Goal: Task Accomplishment & Management: Manage account settings

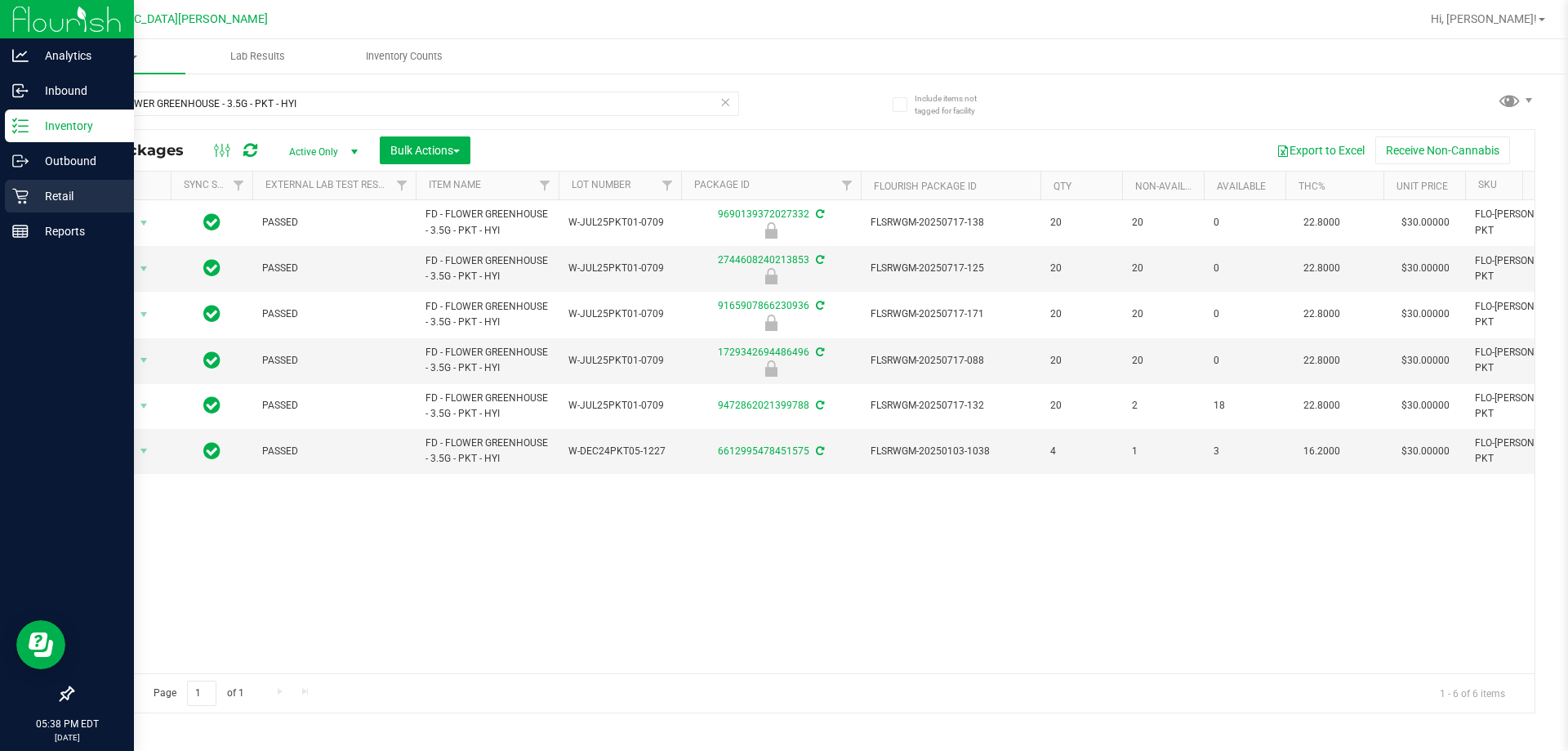
click at [54, 193] on p "Retail" at bounding box center [78, 196] width 98 height 19
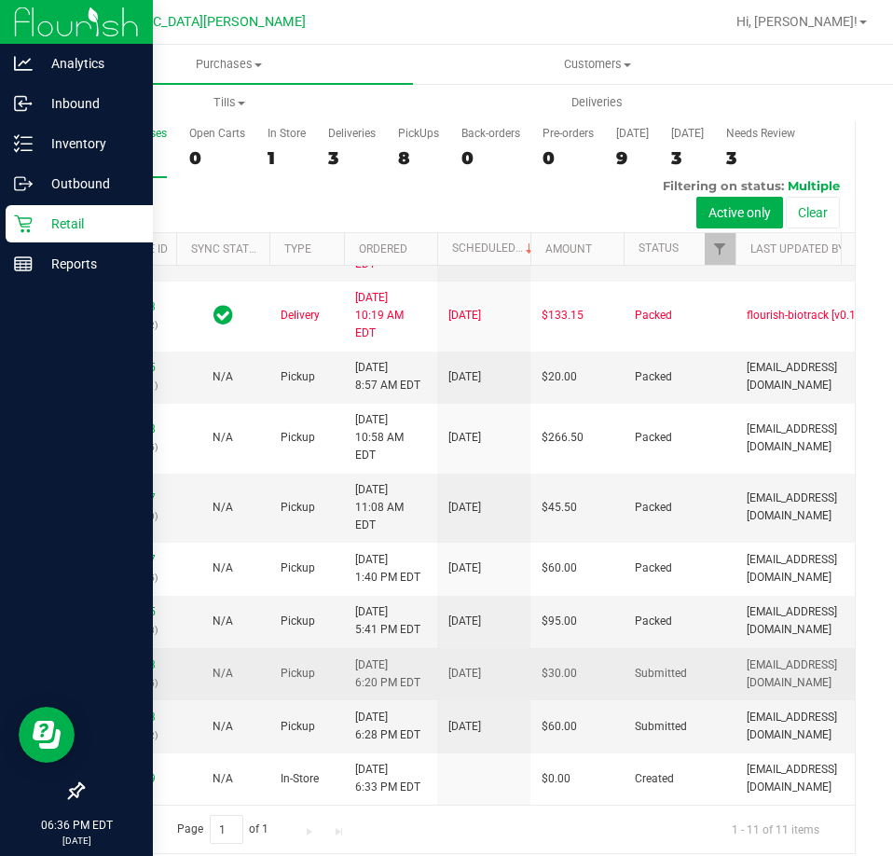
scroll to position [328, 0]
click at [133, 658] on link "12005813" at bounding box center [129, 664] width 52 height 13
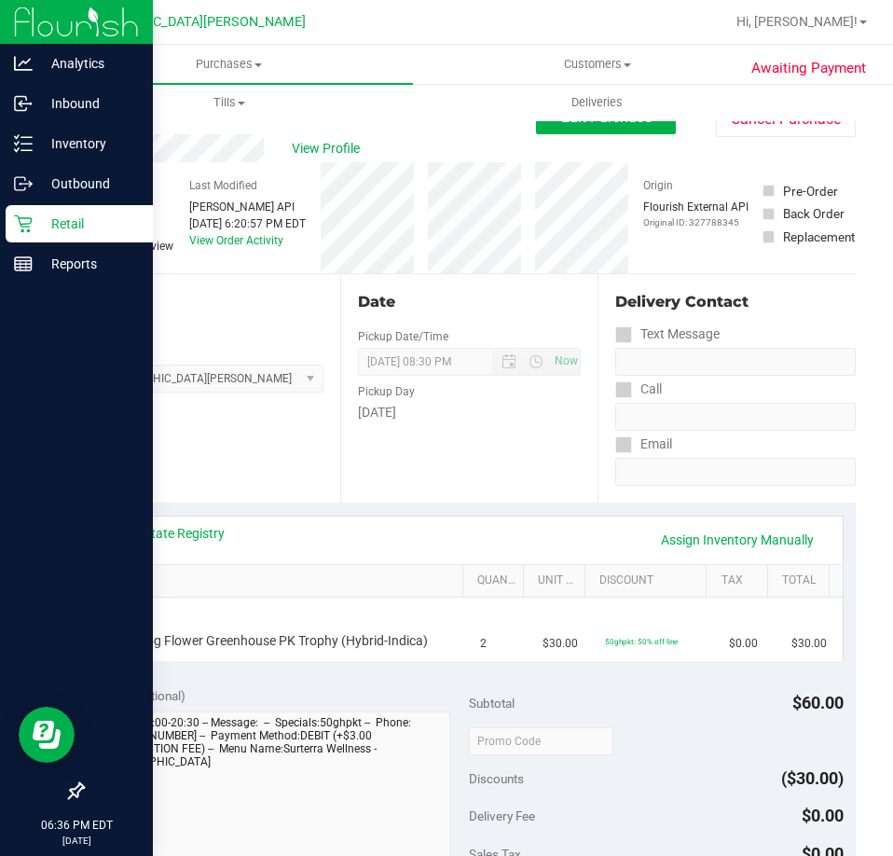
click at [30, 222] on icon at bounding box center [23, 223] width 19 height 19
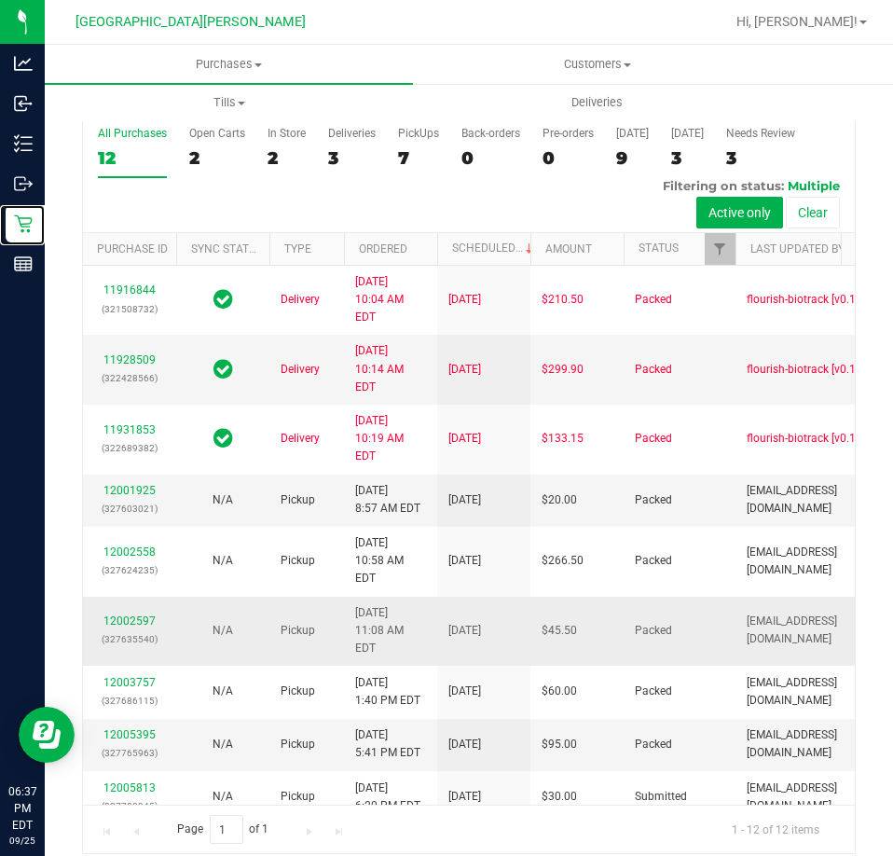
scroll to position [379, 0]
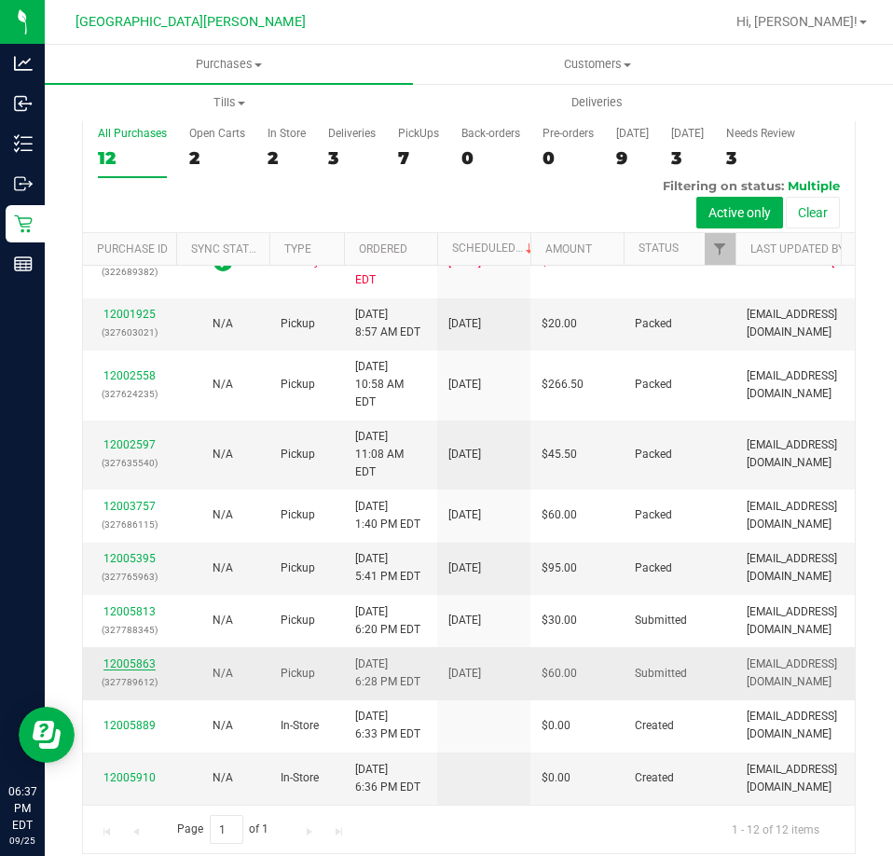
click at [131, 657] on link "12005863" at bounding box center [129, 663] width 52 height 13
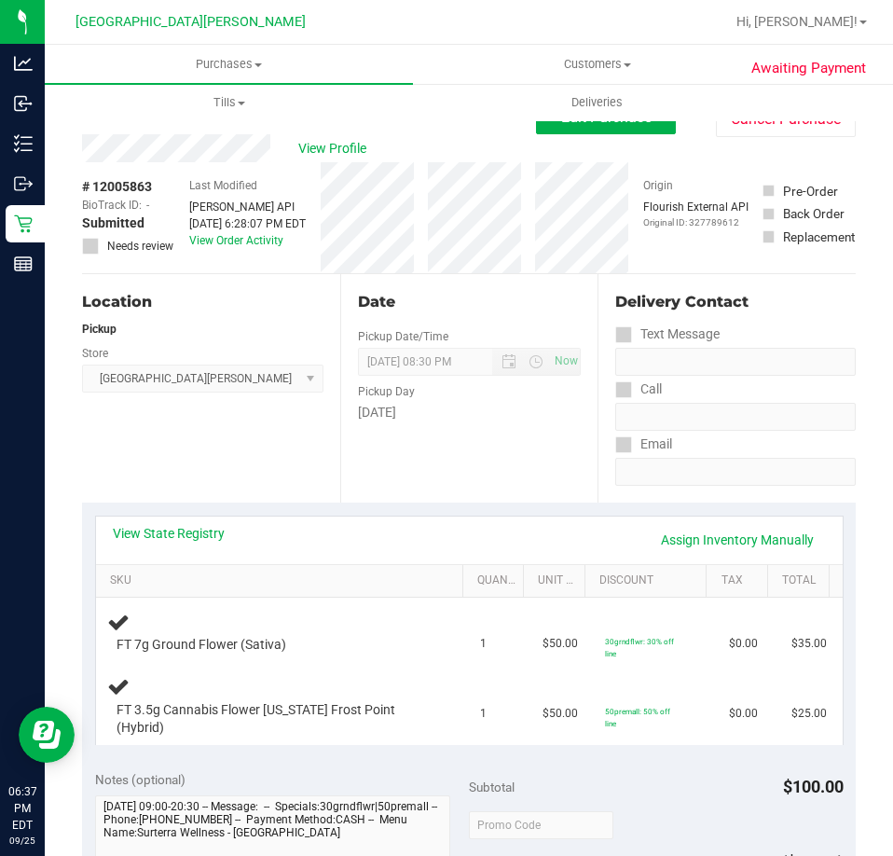
scroll to position [373, 0]
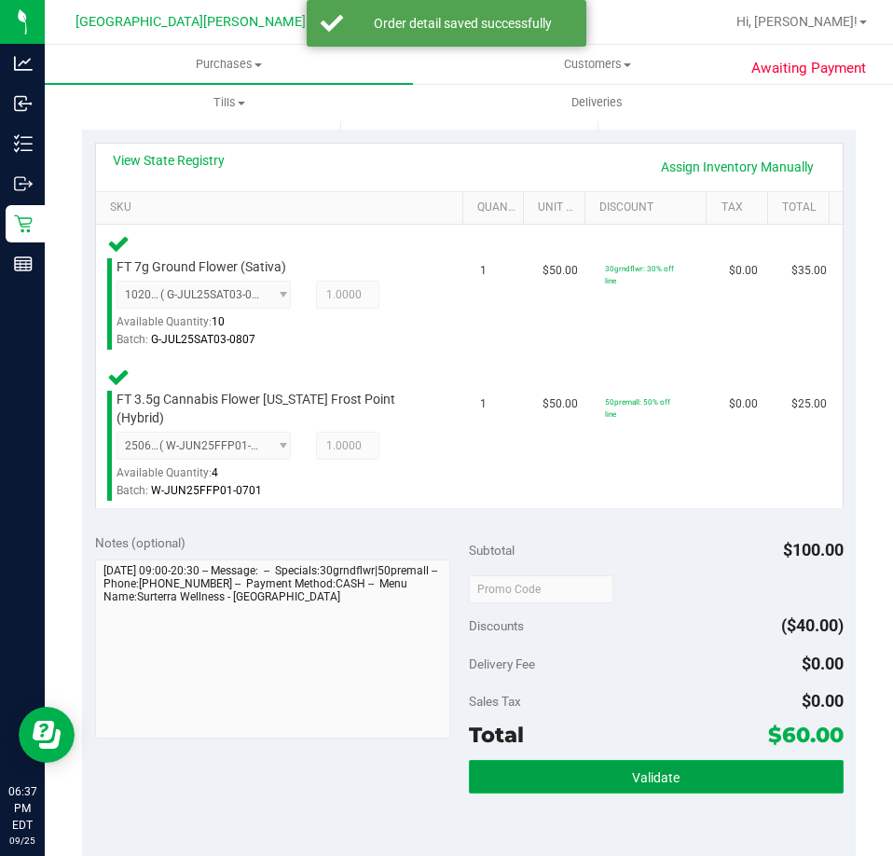
click at [666, 770] on span "Validate" at bounding box center [656, 777] width 48 height 15
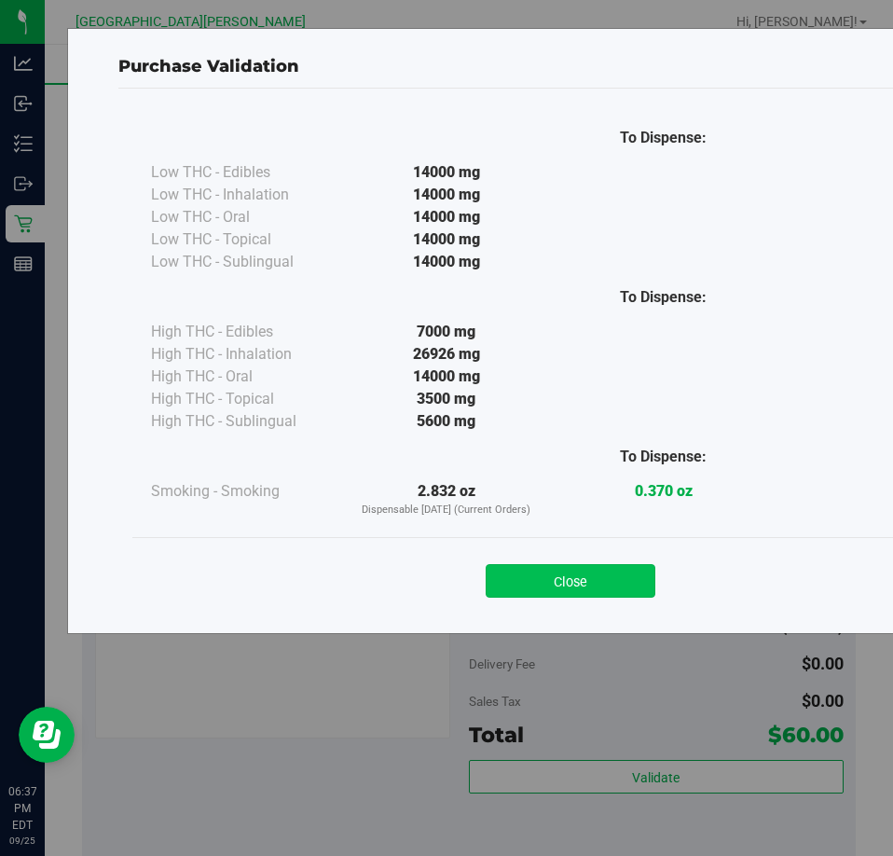
click at [529, 569] on button "Close" at bounding box center [571, 581] width 170 height 34
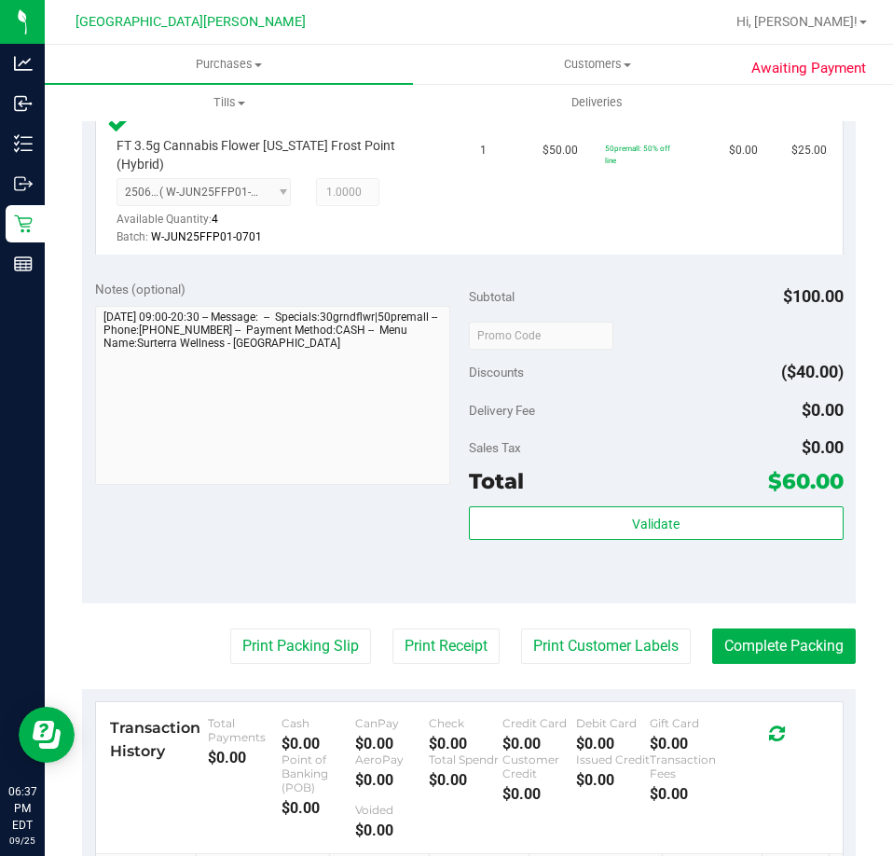
scroll to position [877, 0]
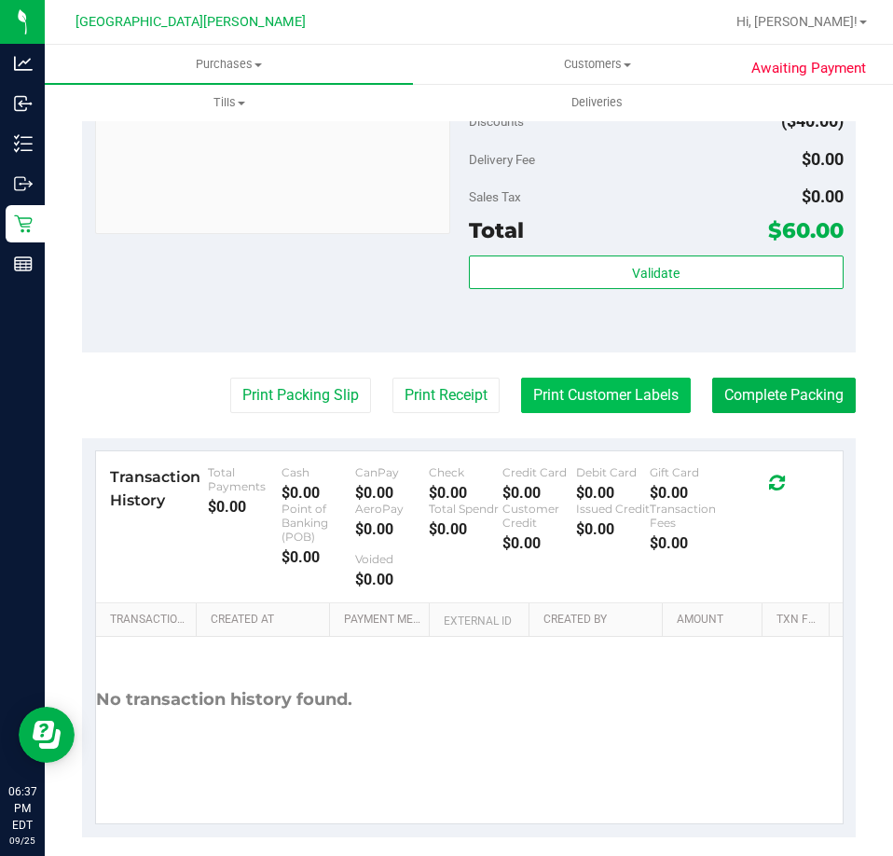
click at [643, 377] on button "Print Customer Labels" at bounding box center [606, 394] width 170 height 35
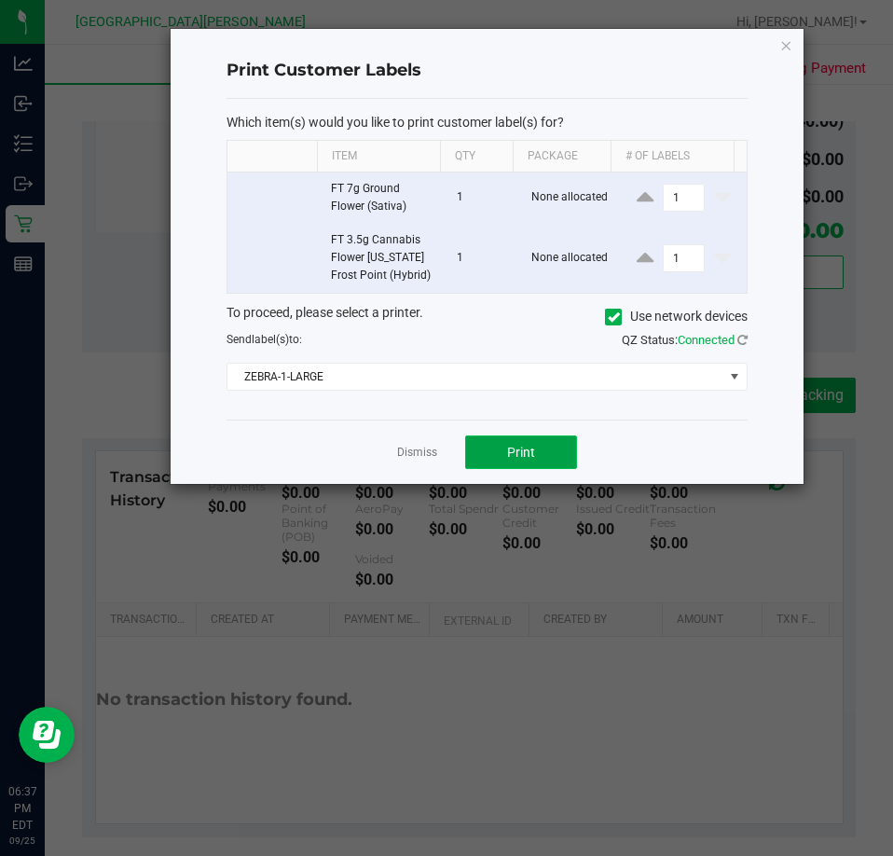
click at [498, 452] on button "Print" at bounding box center [521, 452] width 112 height 34
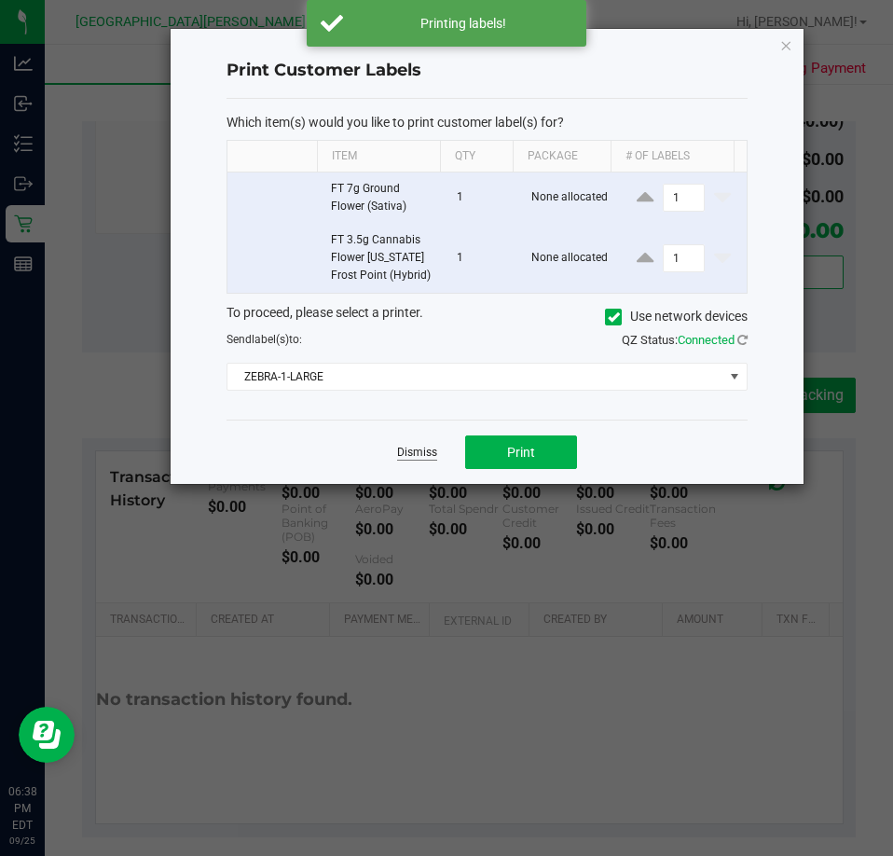
click at [408, 454] on link "Dismiss" at bounding box center [417, 453] width 40 height 16
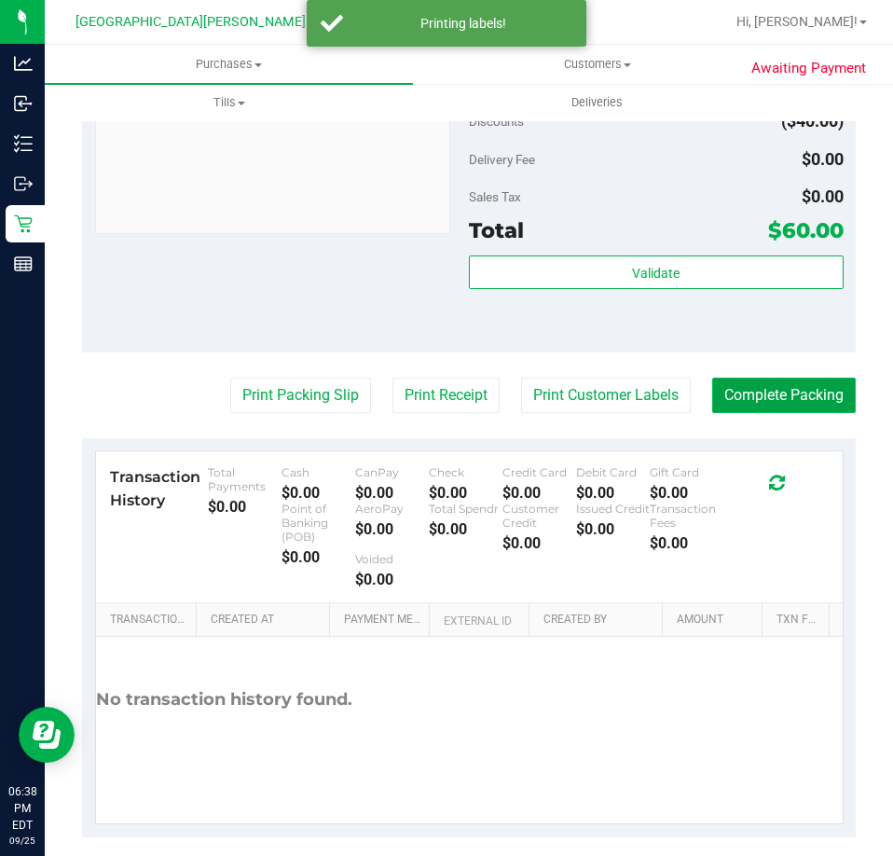
click at [734, 377] on button "Complete Packing" at bounding box center [784, 394] width 144 height 35
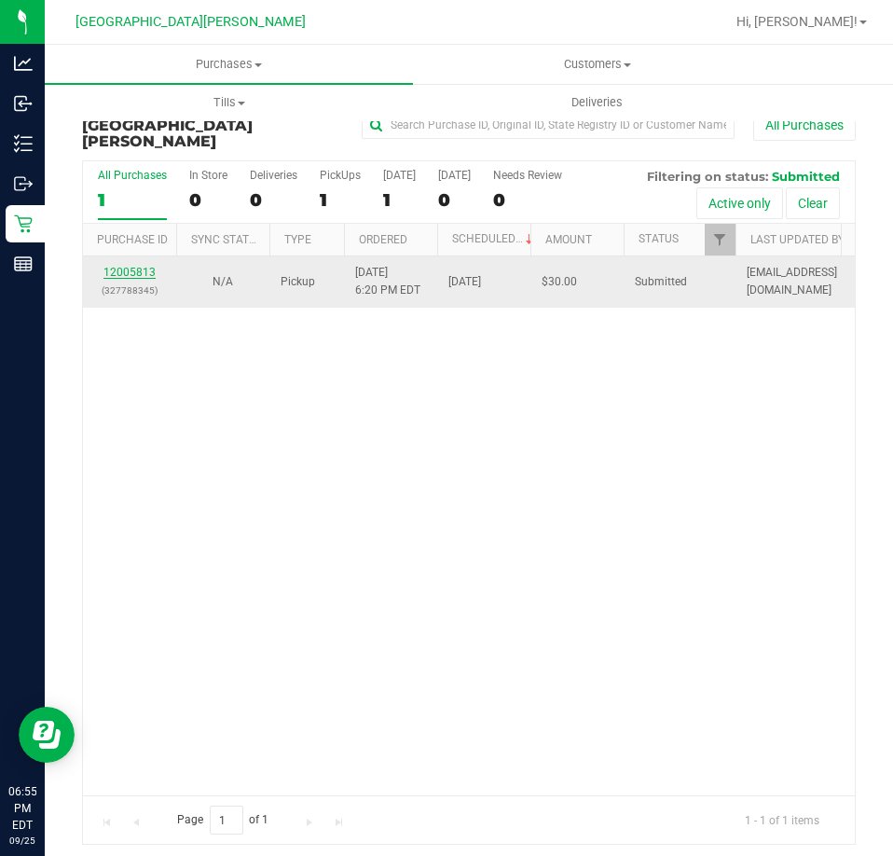
click at [147, 266] on link "12005813" at bounding box center [129, 272] width 52 height 13
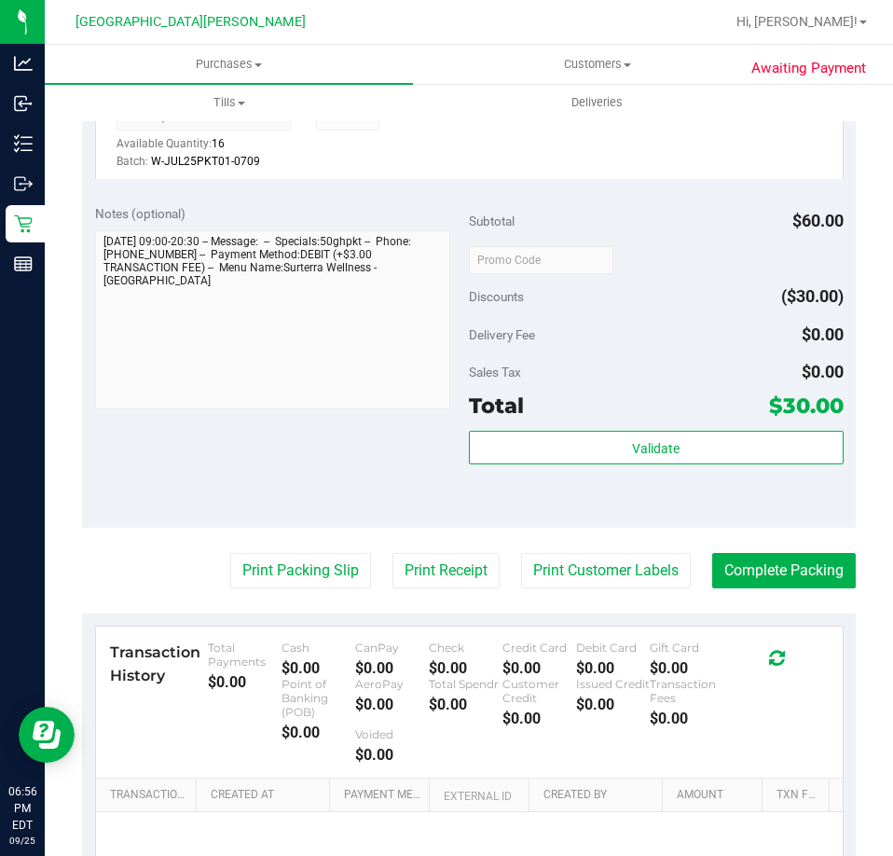
scroll to position [559, 0]
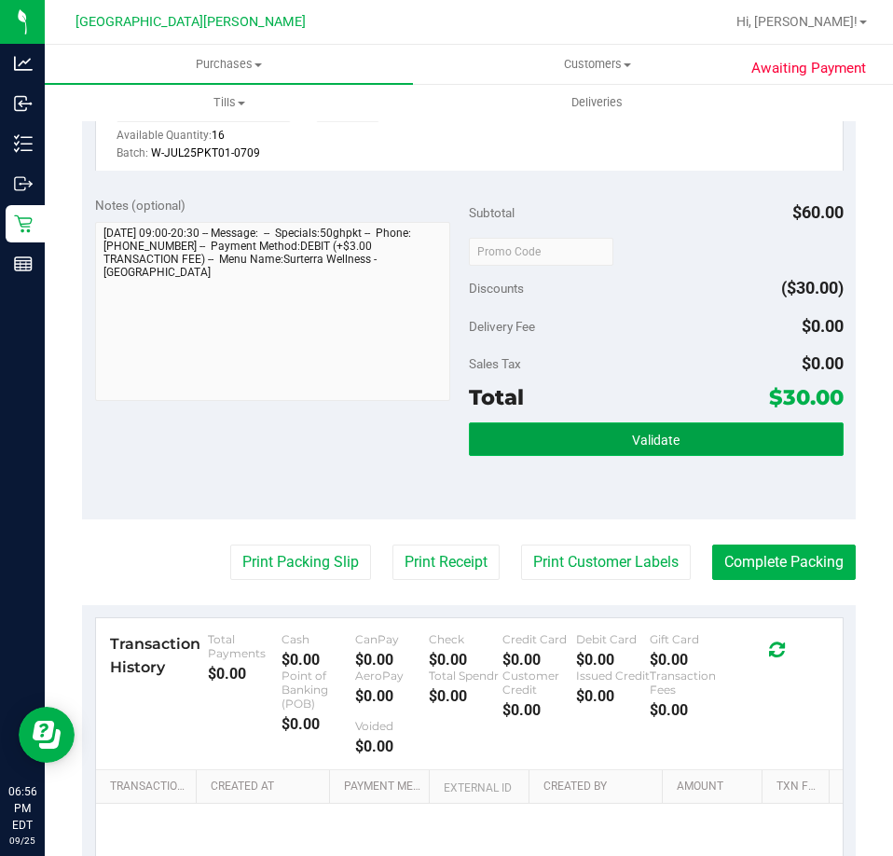
click at [597, 456] on button "Validate" at bounding box center [656, 439] width 375 height 34
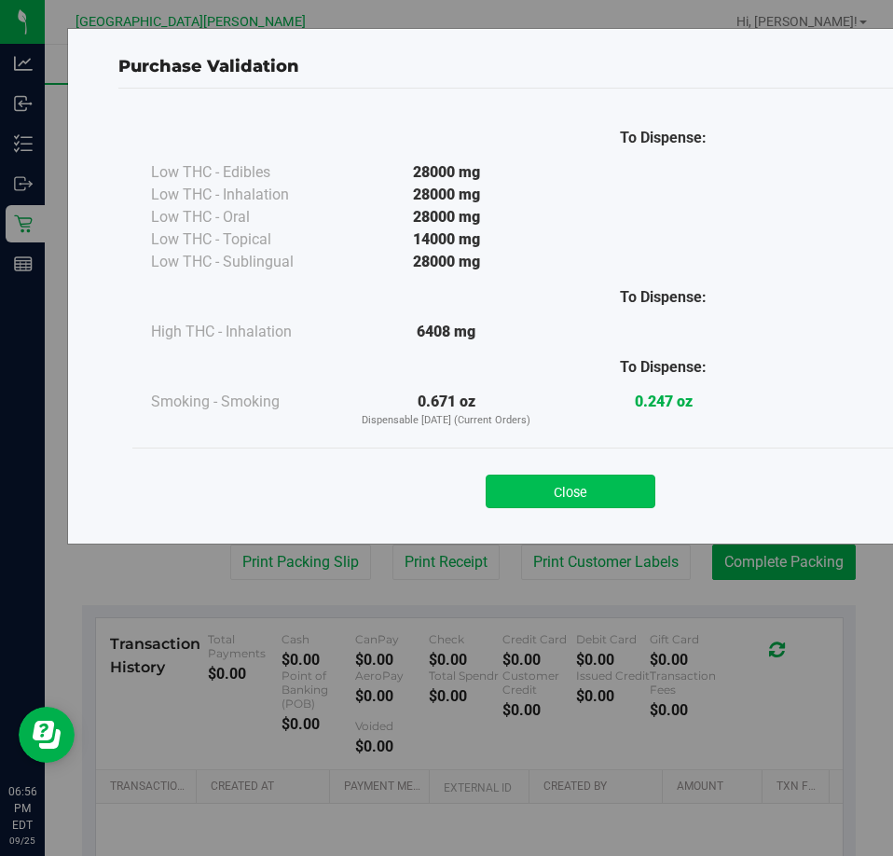
click at [567, 474] on button "Close" at bounding box center [571, 491] width 170 height 34
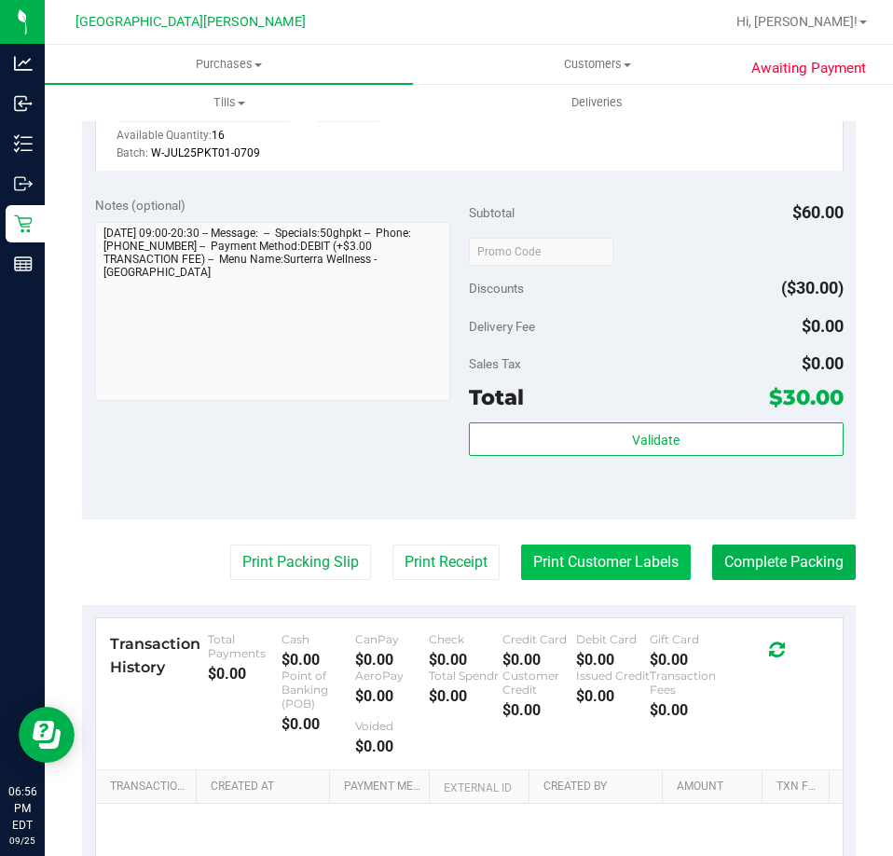
click at [562, 575] on button "Print Customer Labels" at bounding box center [606, 561] width 170 height 35
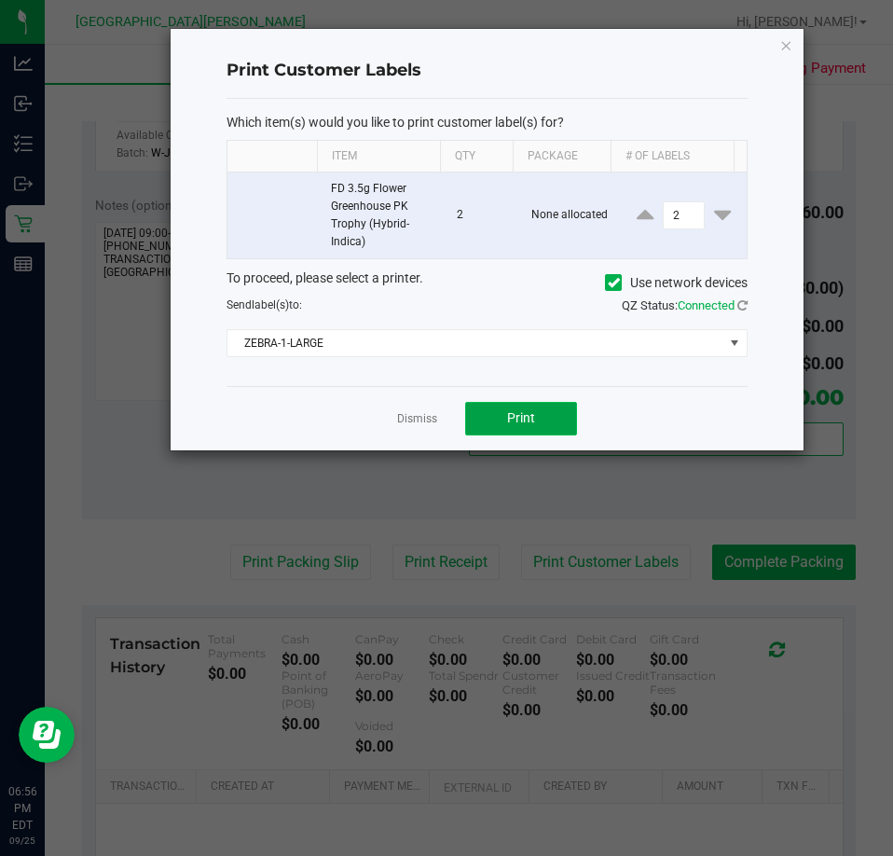
click at [499, 412] on button "Print" at bounding box center [521, 419] width 112 height 34
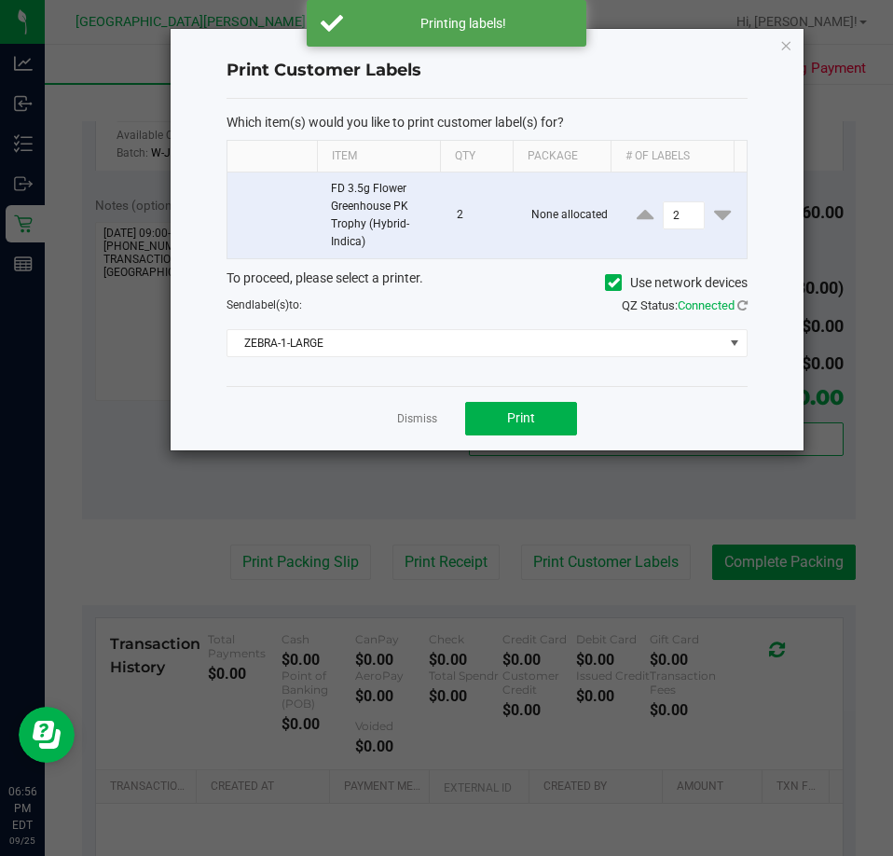
click at [401, 420] on link "Dismiss" at bounding box center [417, 419] width 40 height 16
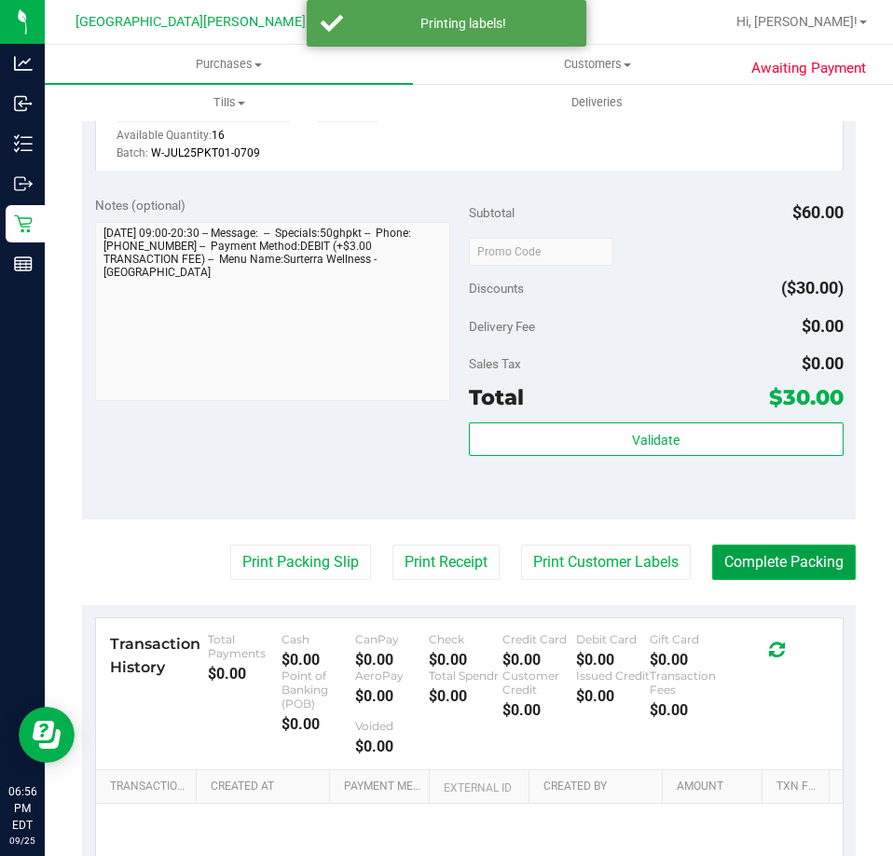
click at [816, 576] on button "Complete Packing" at bounding box center [784, 561] width 144 height 35
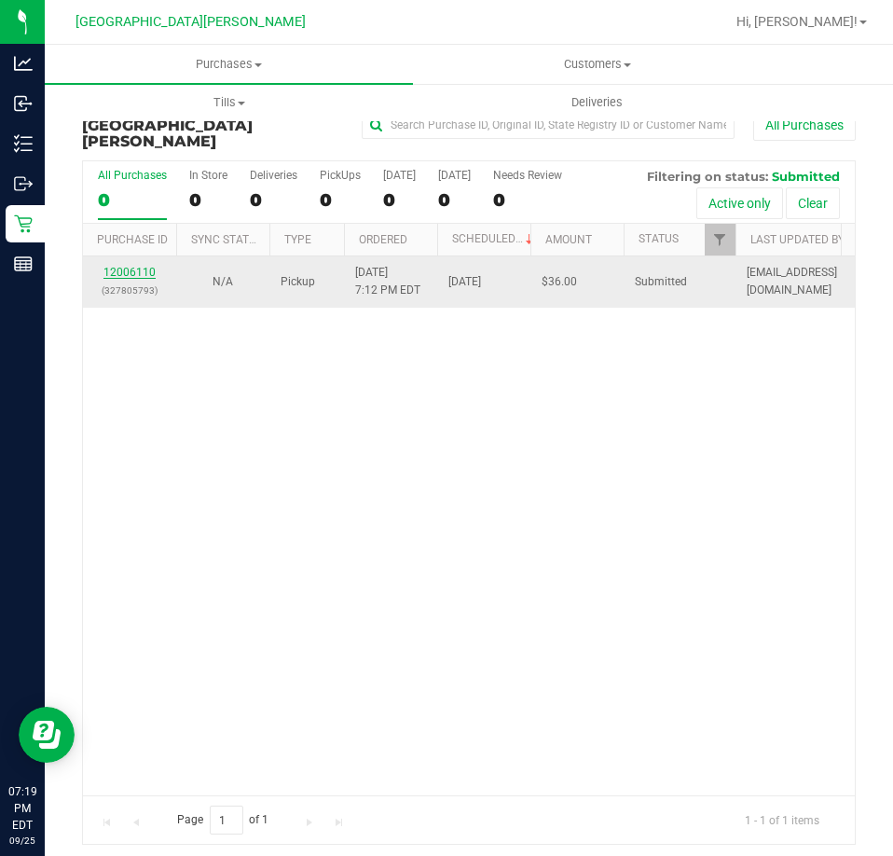
click at [141, 266] on link "12006110" at bounding box center [129, 272] width 52 height 13
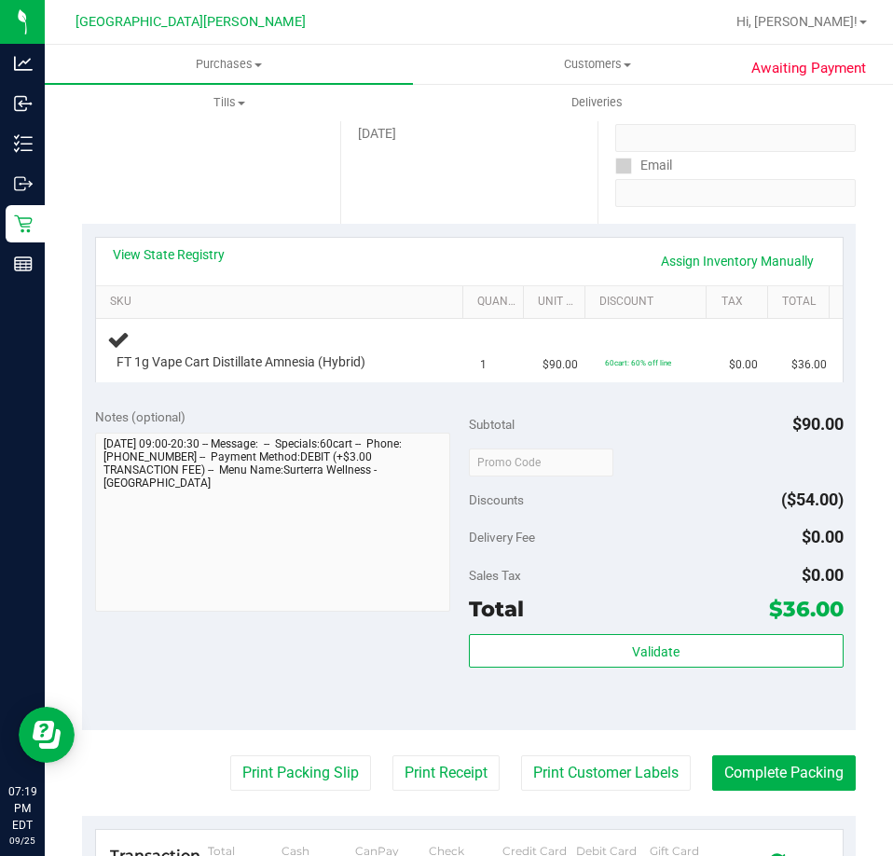
scroll to position [280, 0]
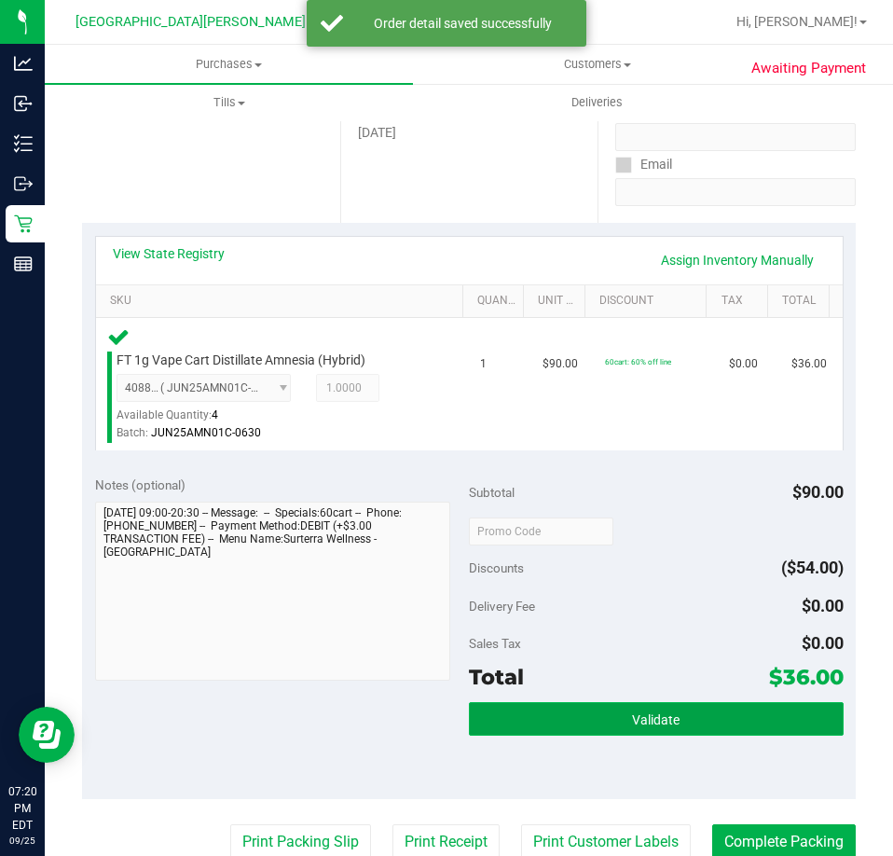
click at [583, 722] on button "Validate" at bounding box center [656, 719] width 375 height 34
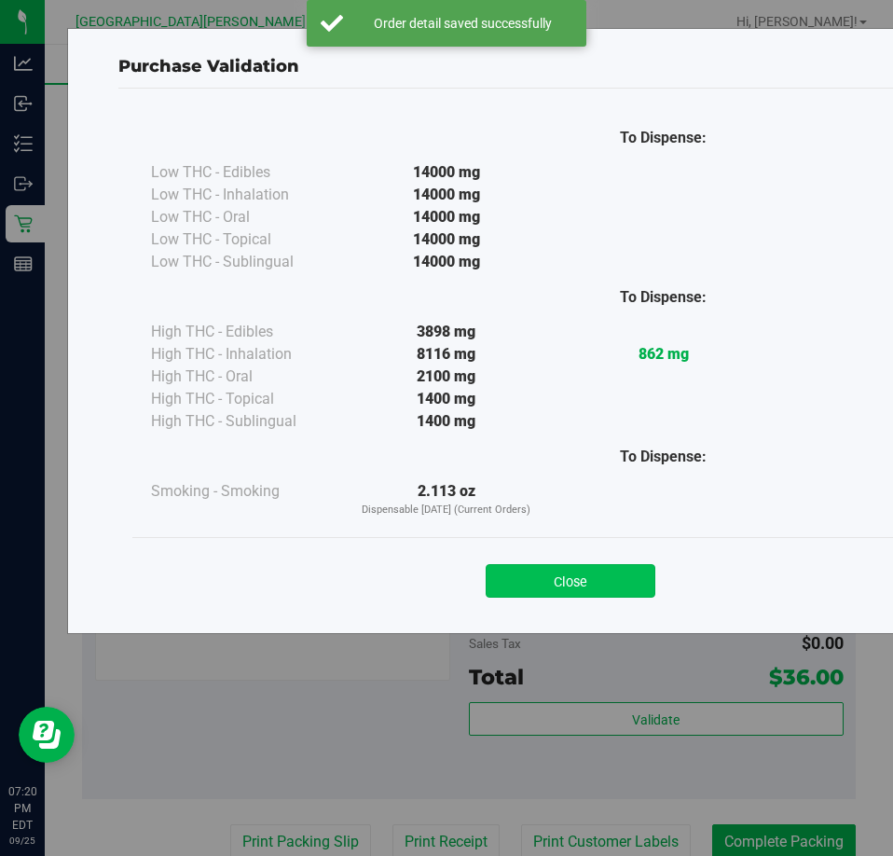
click at [540, 572] on button "Close" at bounding box center [571, 581] width 170 height 34
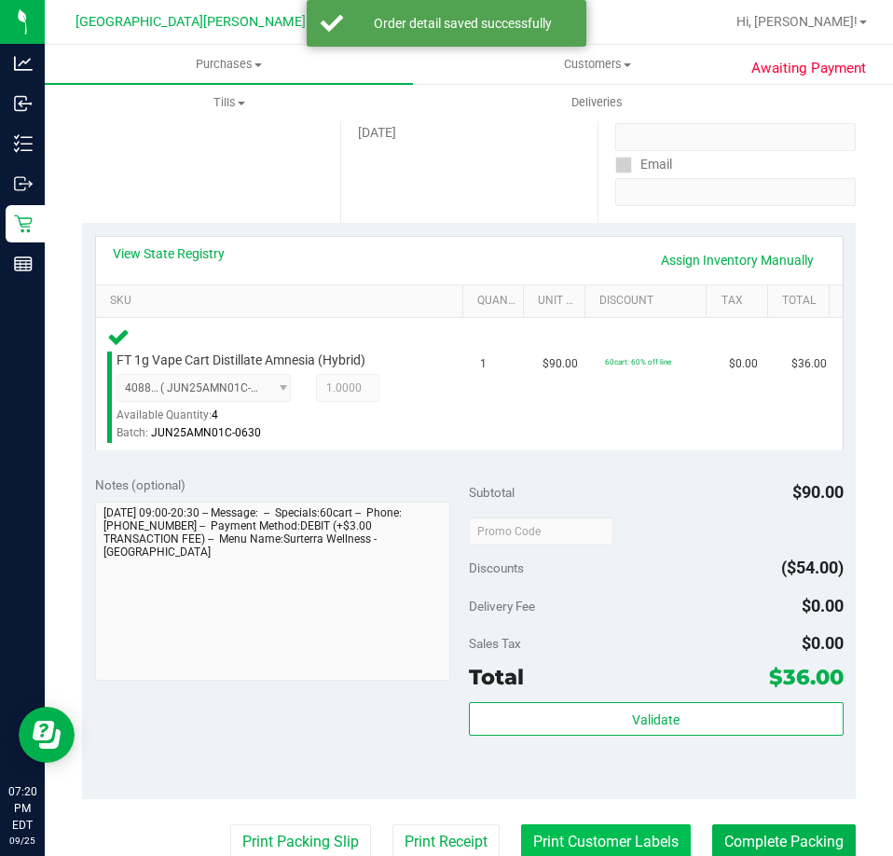
click at [627, 830] on button "Print Customer Labels" at bounding box center [606, 841] width 170 height 35
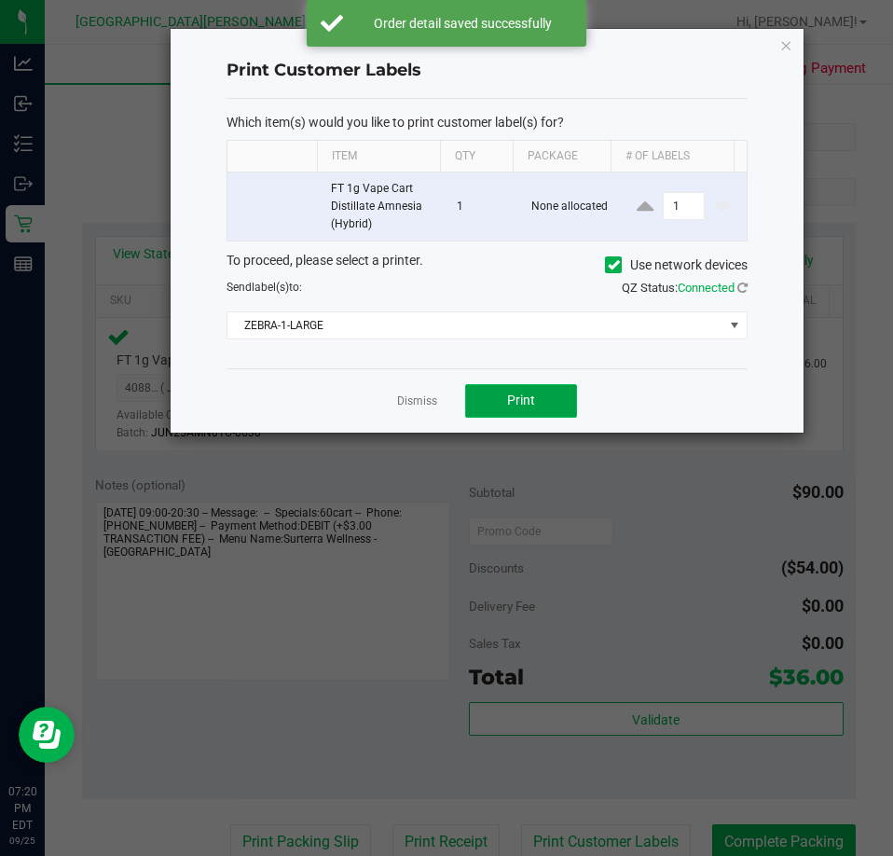
click at [501, 389] on button "Print" at bounding box center [521, 401] width 112 height 34
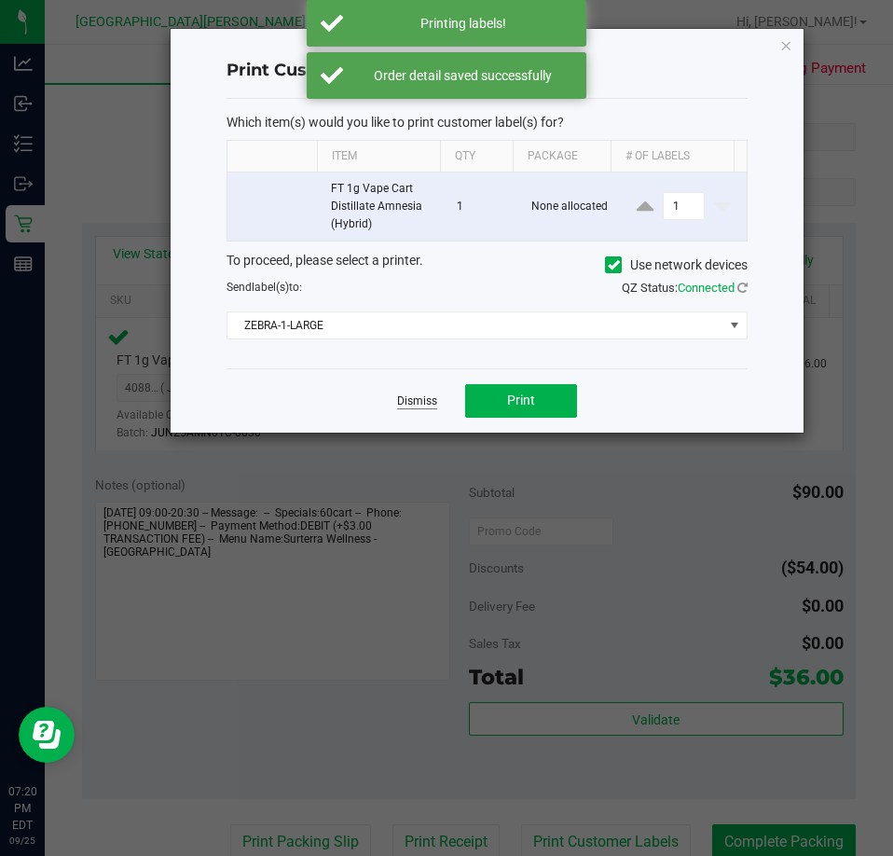
click at [425, 398] on link "Dismiss" at bounding box center [417, 401] width 40 height 16
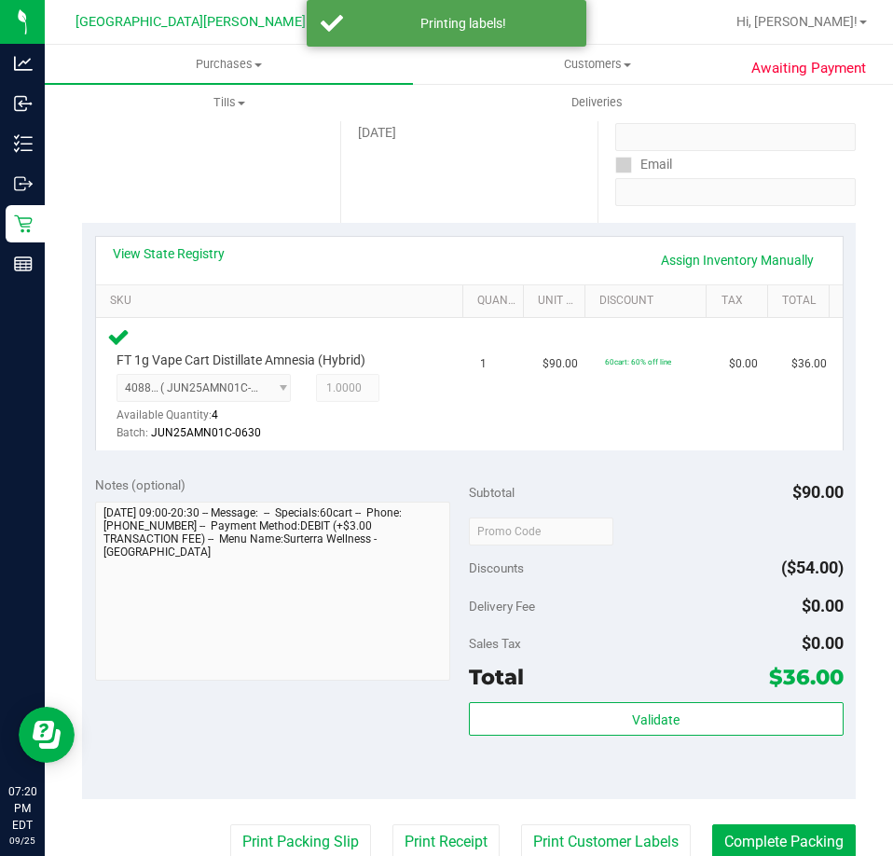
scroll to position [283, 0]
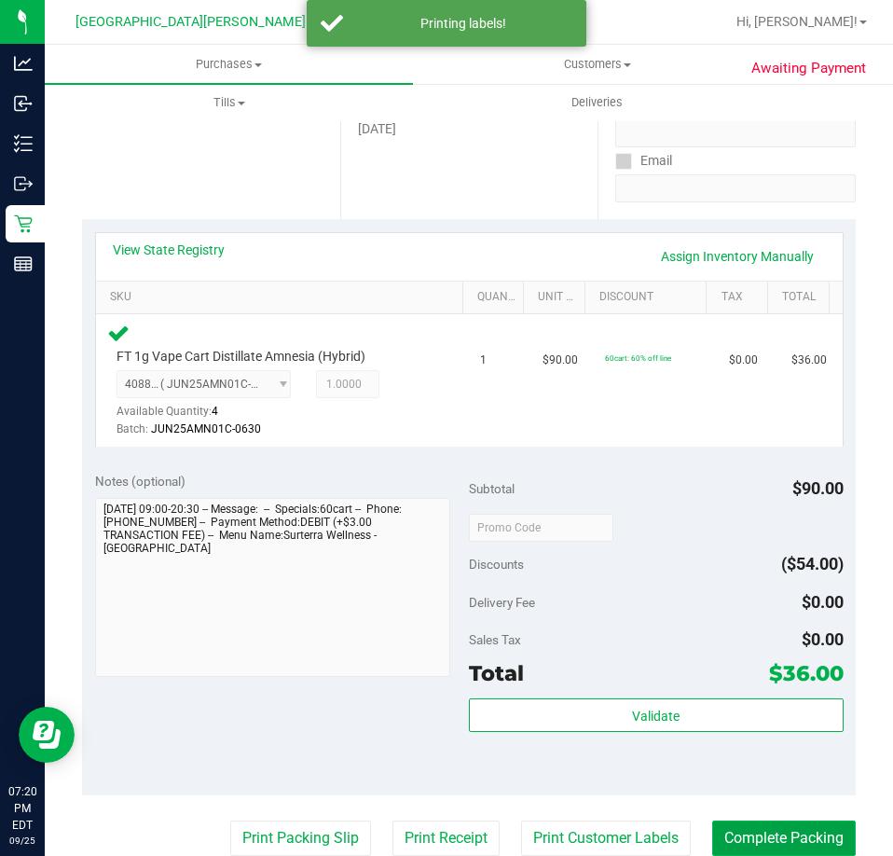
click at [774, 836] on button "Complete Packing" at bounding box center [784, 837] width 144 height 35
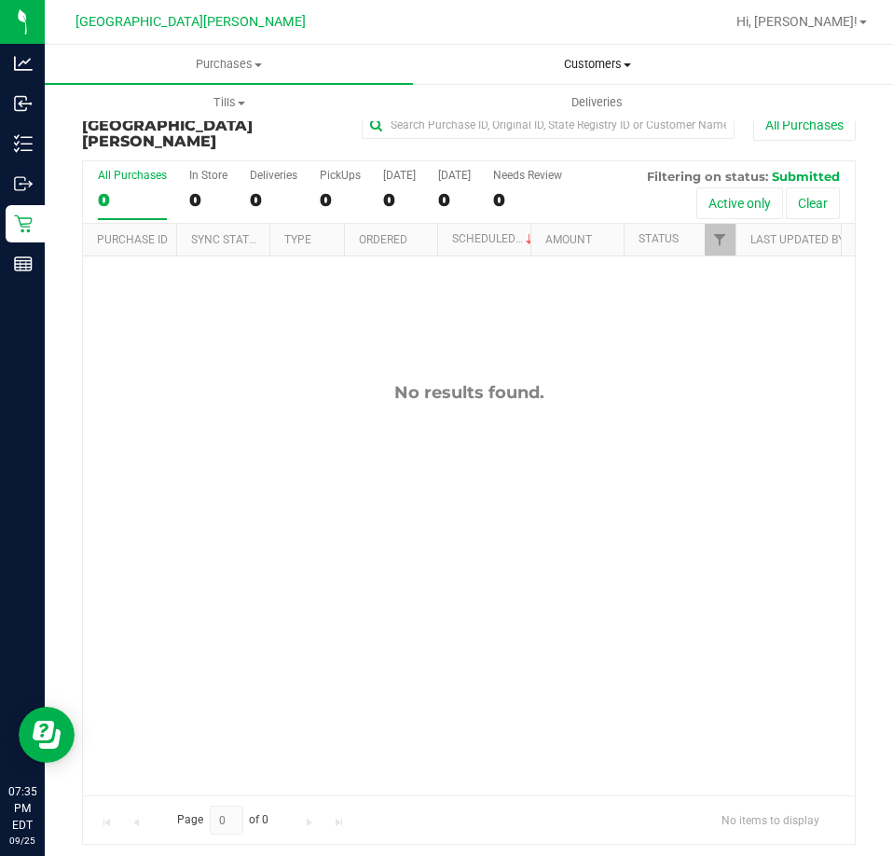
click at [591, 59] on span "Customers" at bounding box center [597, 64] width 366 height 17
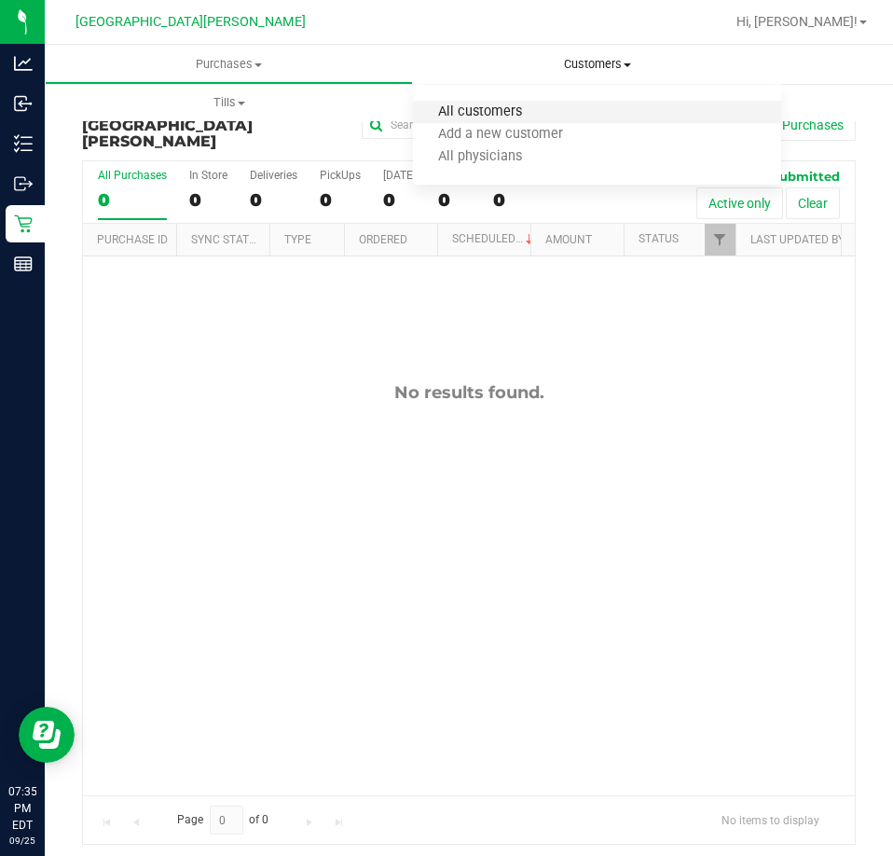
click at [472, 117] on span "All customers" at bounding box center [480, 112] width 134 height 16
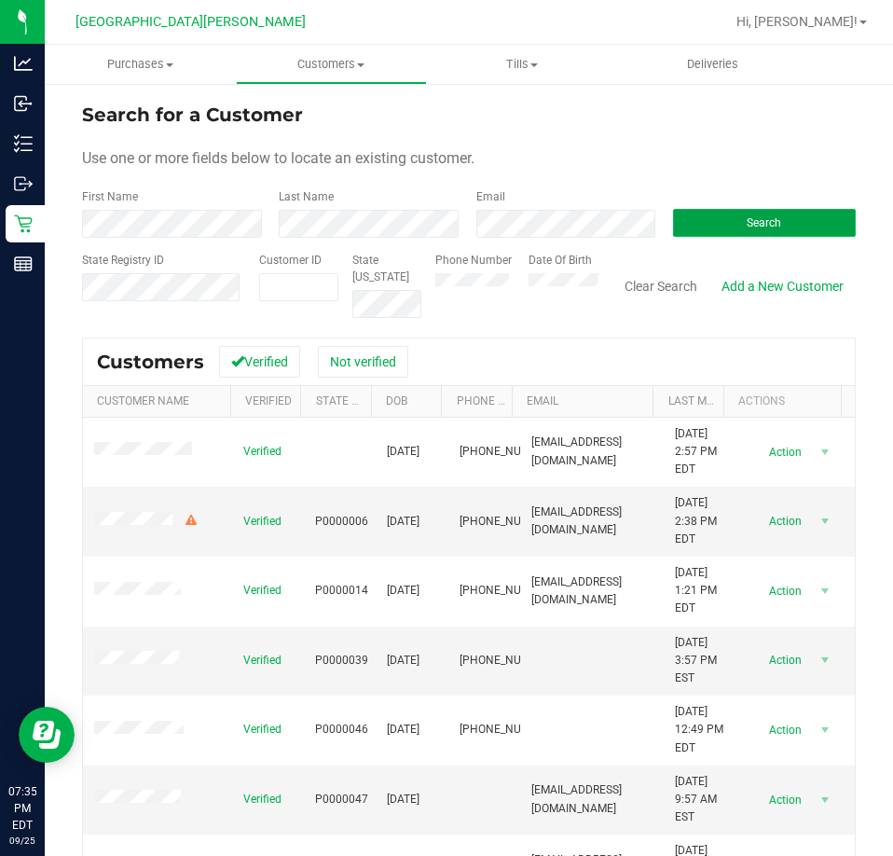
click at [673, 226] on button "Search" at bounding box center [764, 223] width 183 height 28
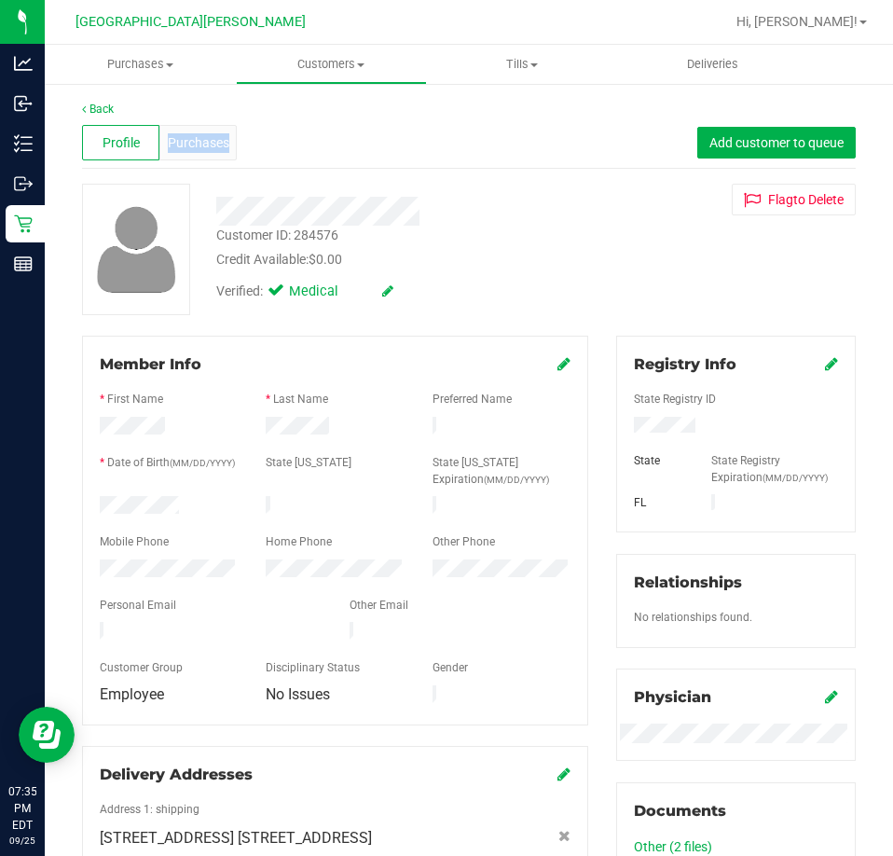
click at [199, 144] on span "Purchases" at bounding box center [199, 143] width 62 height 20
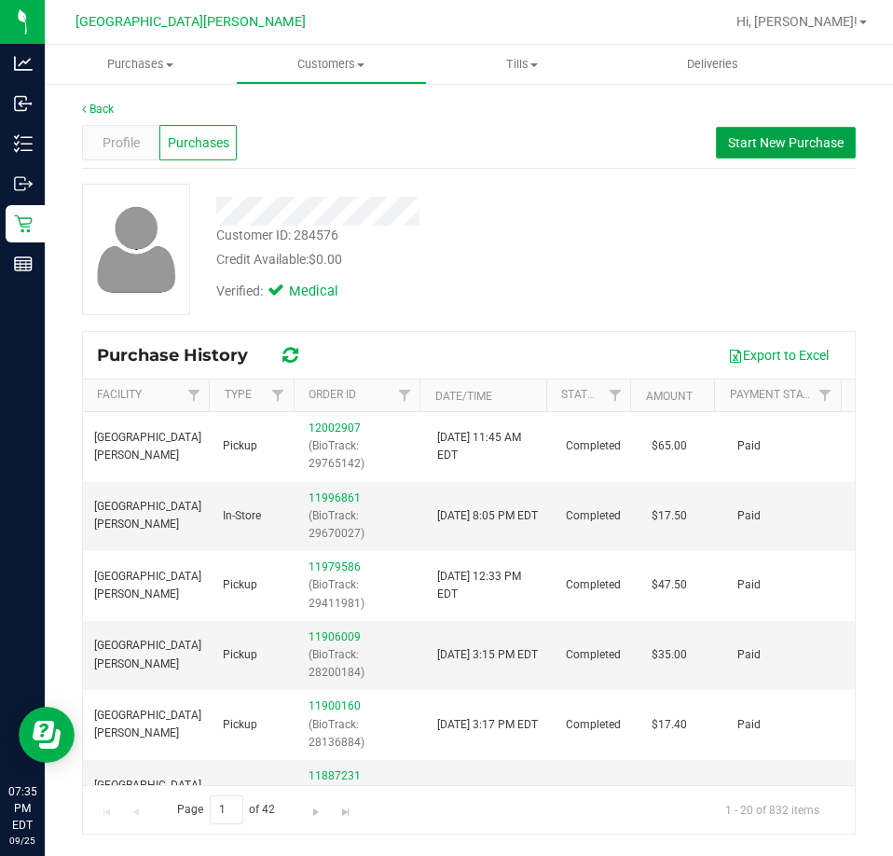
click at [808, 133] on button "Start New Purchase" at bounding box center [786, 143] width 140 height 32
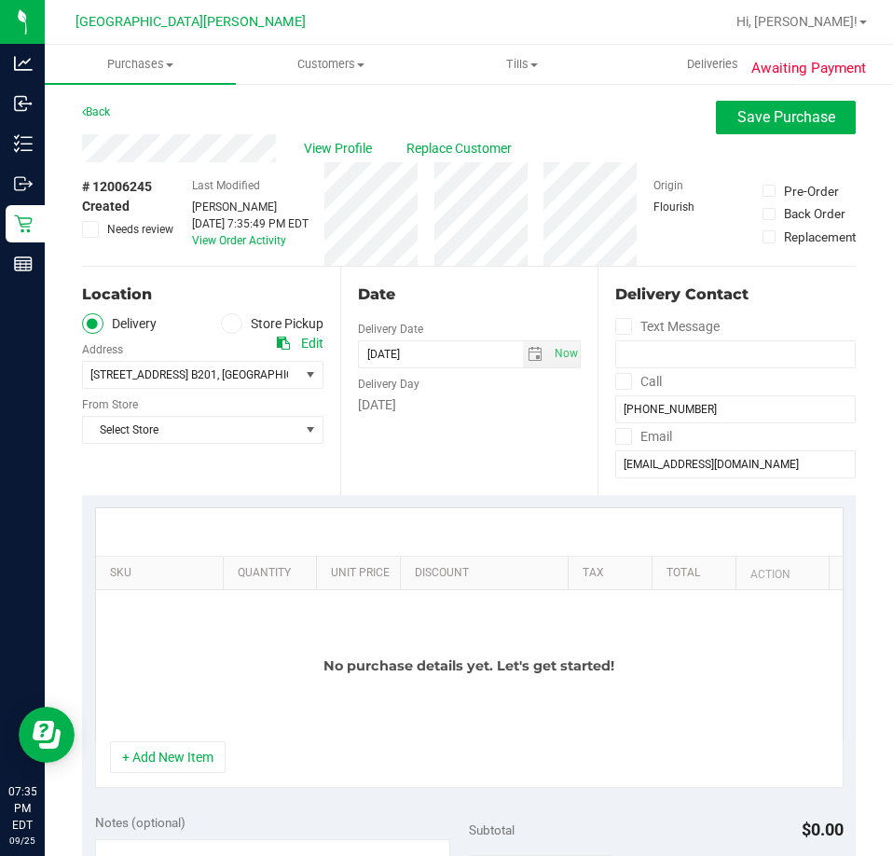
click at [235, 324] on span at bounding box center [231, 323] width 21 height 21
click at [0, 0] on input "Store Pickup" at bounding box center [0, 0] width 0 height 0
click at [199, 371] on span "Select Store" at bounding box center [191, 375] width 216 height 26
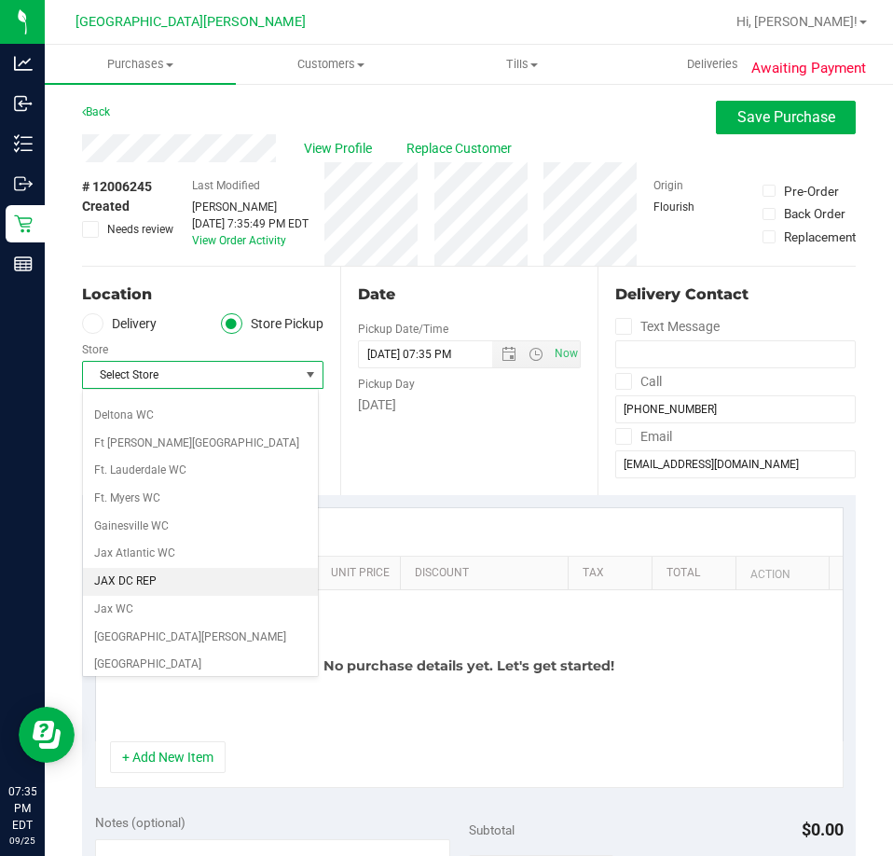
scroll to position [280, 0]
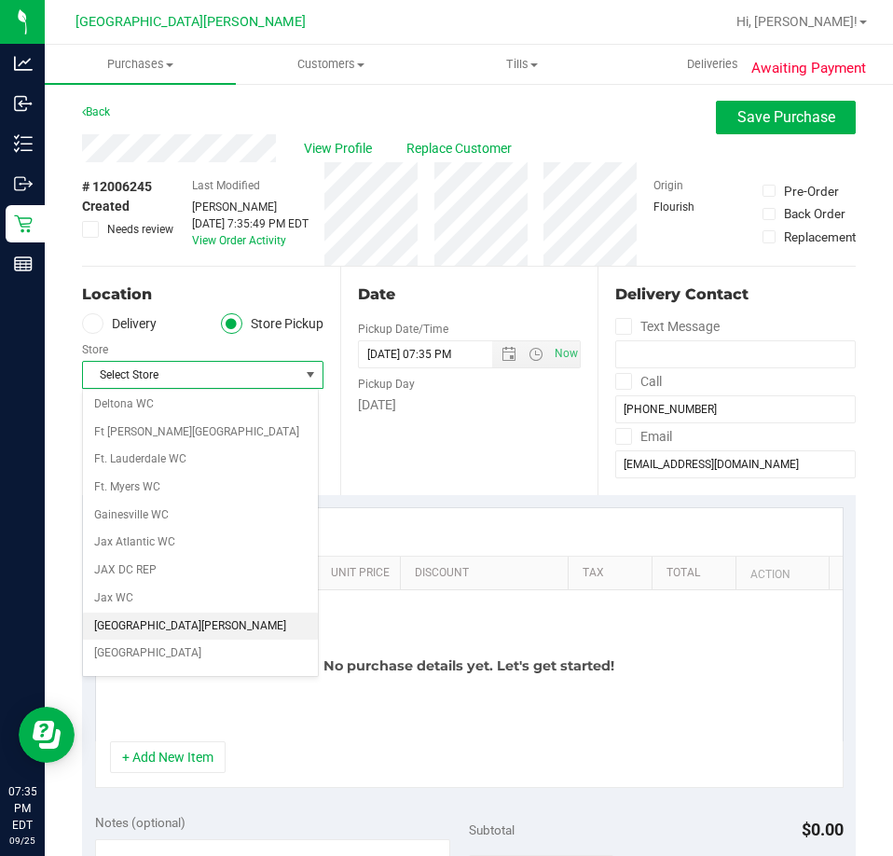
click at [162, 619] on li "[GEOGRAPHIC_DATA][PERSON_NAME]" at bounding box center [200, 626] width 235 height 28
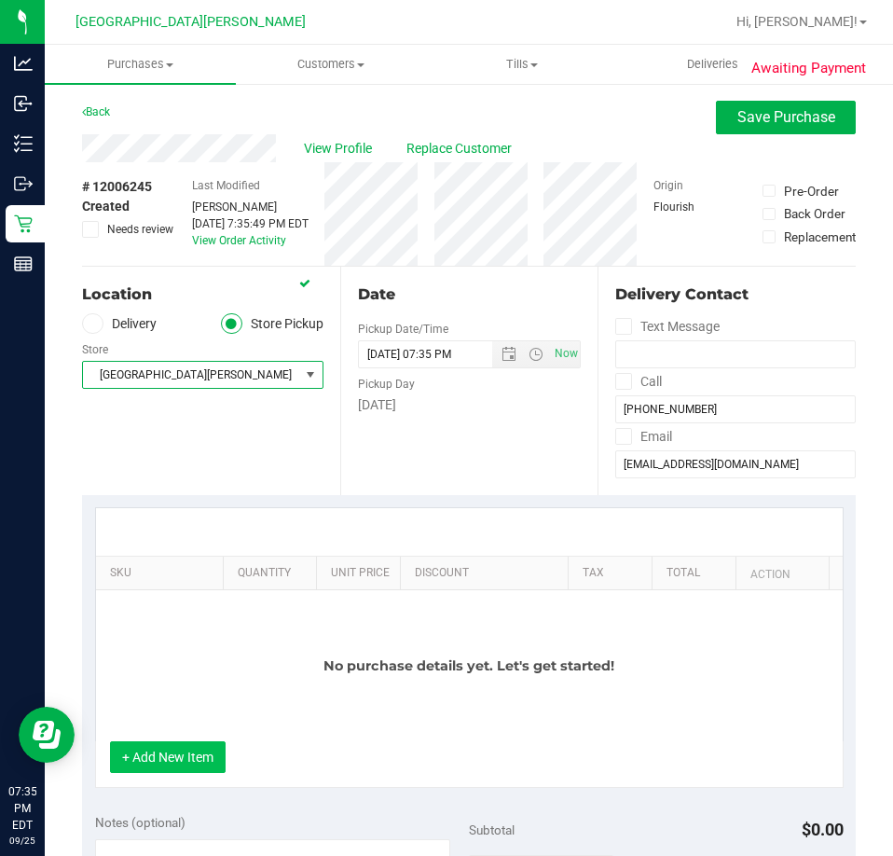
click at [202, 761] on button "+ Add New Item" at bounding box center [168, 757] width 116 height 32
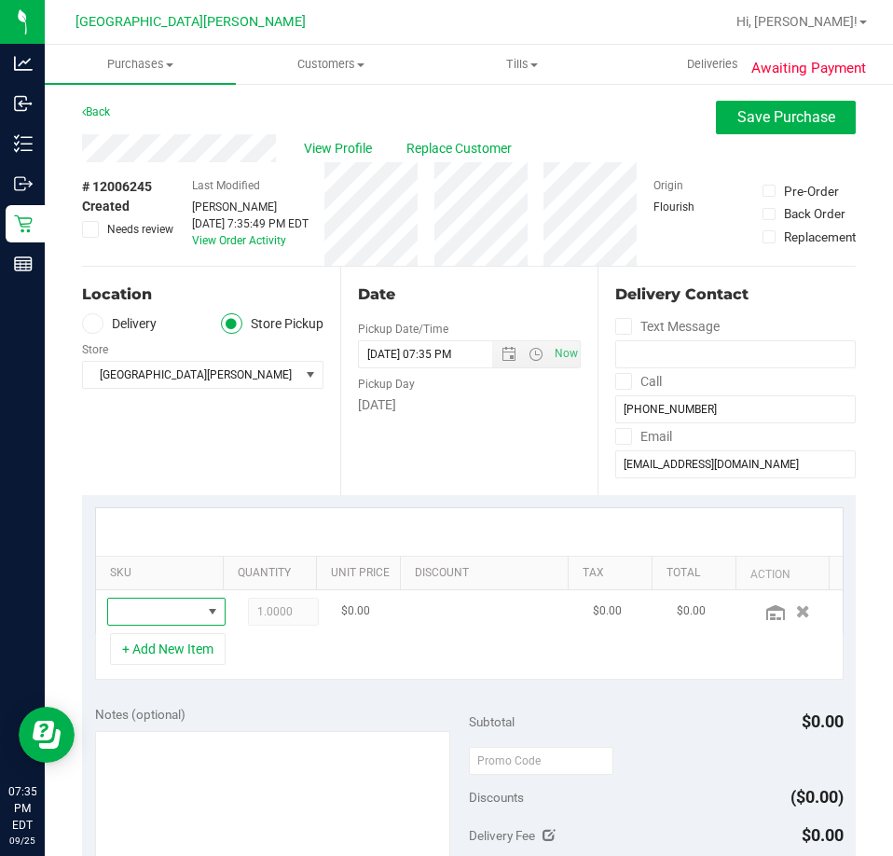
click at [205, 605] on span "NO DATA FOUND" at bounding box center [212, 611] width 15 height 15
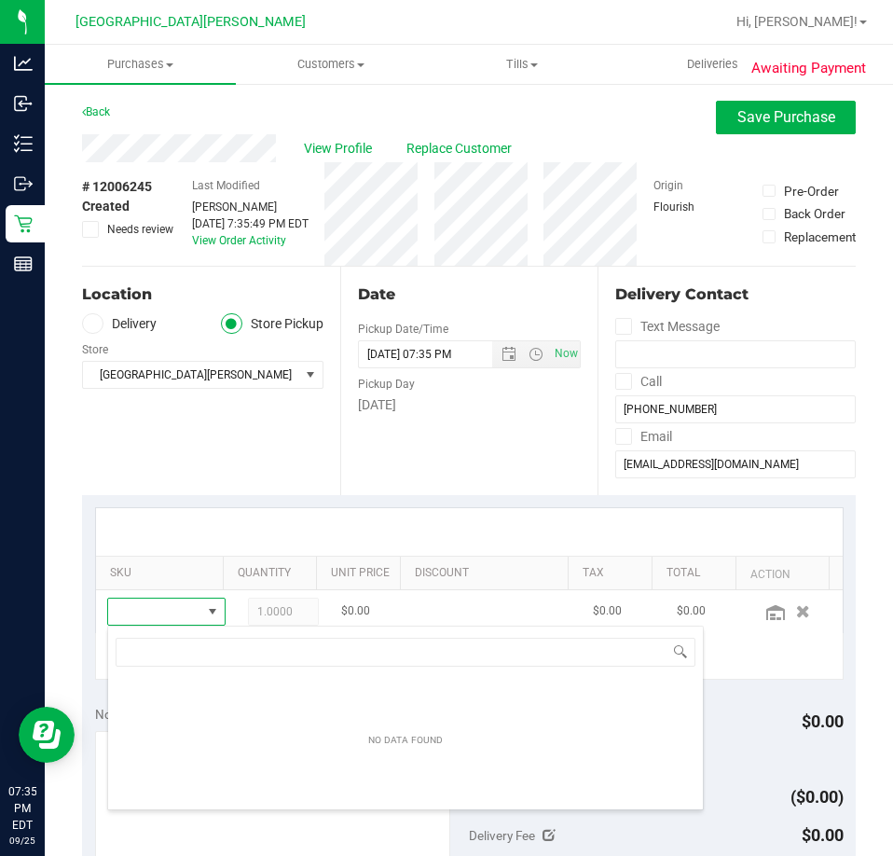
scroll to position [28, 76]
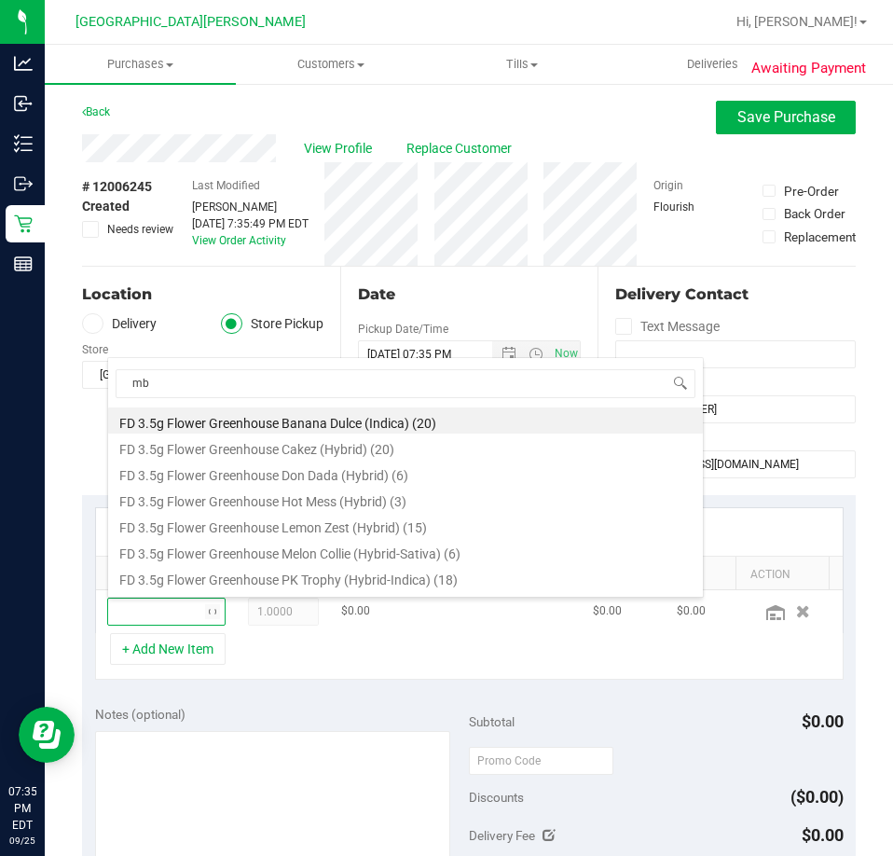
type input "mbl"
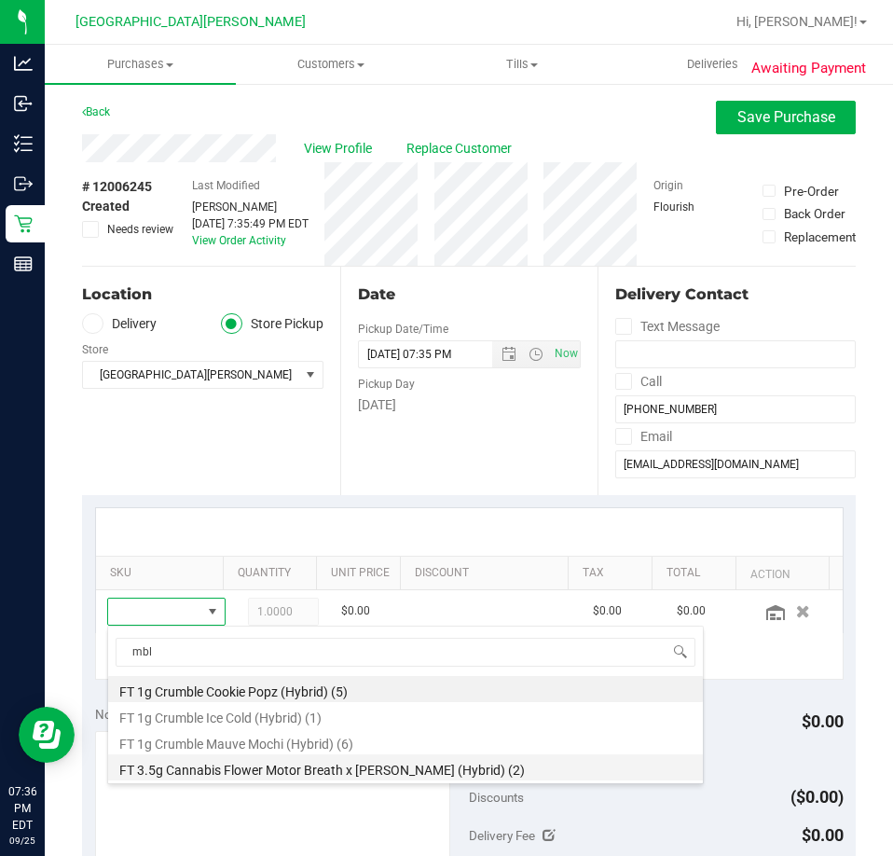
click at [238, 768] on li "FT 3.5g Cannabis Flower Motor Breath x [PERSON_NAME] (Hybrid) (2)" at bounding box center [405, 767] width 595 height 26
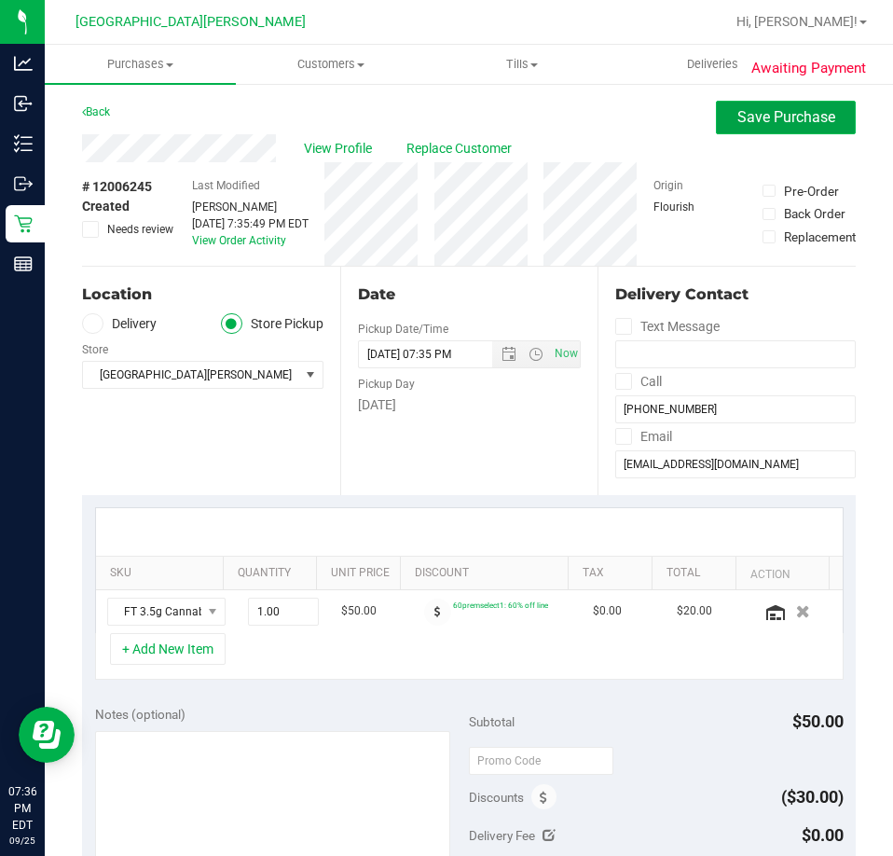
click at [758, 108] on span "Save Purchase" at bounding box center [786, 117] width 98 height 18
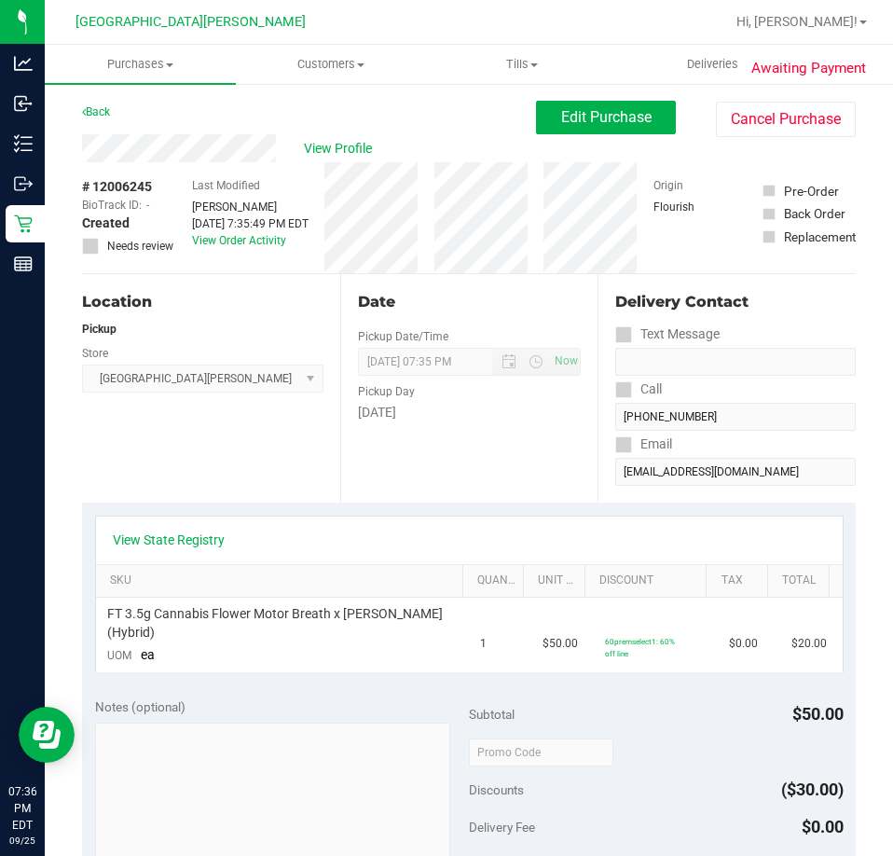
click at [154, 537] on link "View State Registry" at bounding box center [169, 539] width 112 height 19
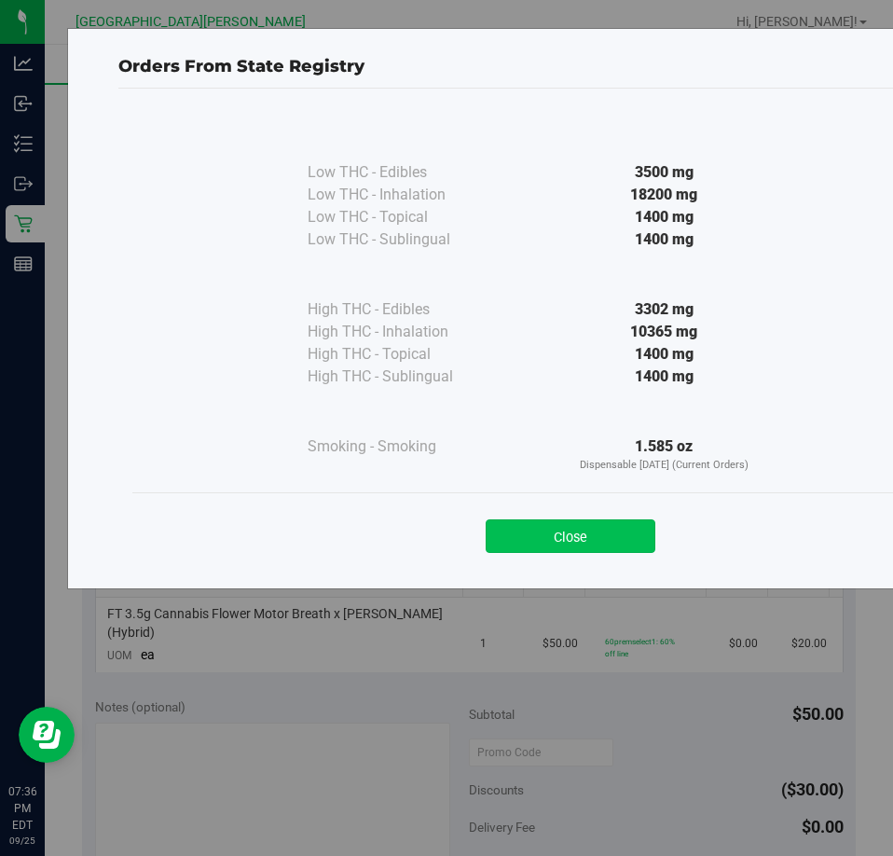
click at [574, 528] on button "Close" at bounding box center [571, 536] width 170 height 34
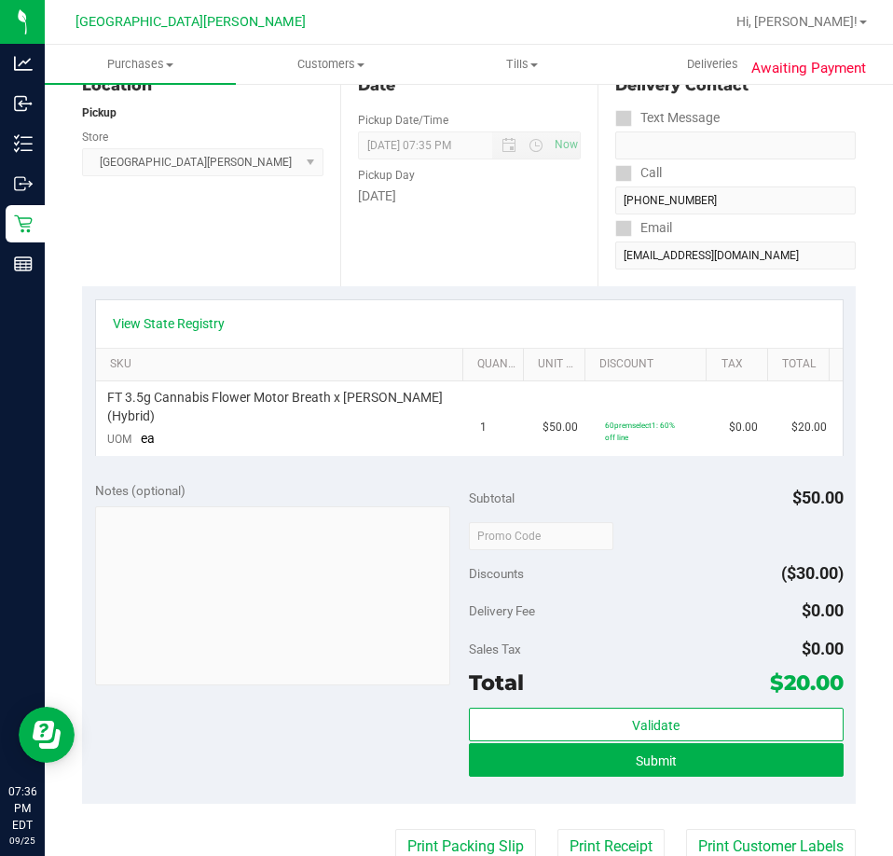
scroll to position [373, 0]
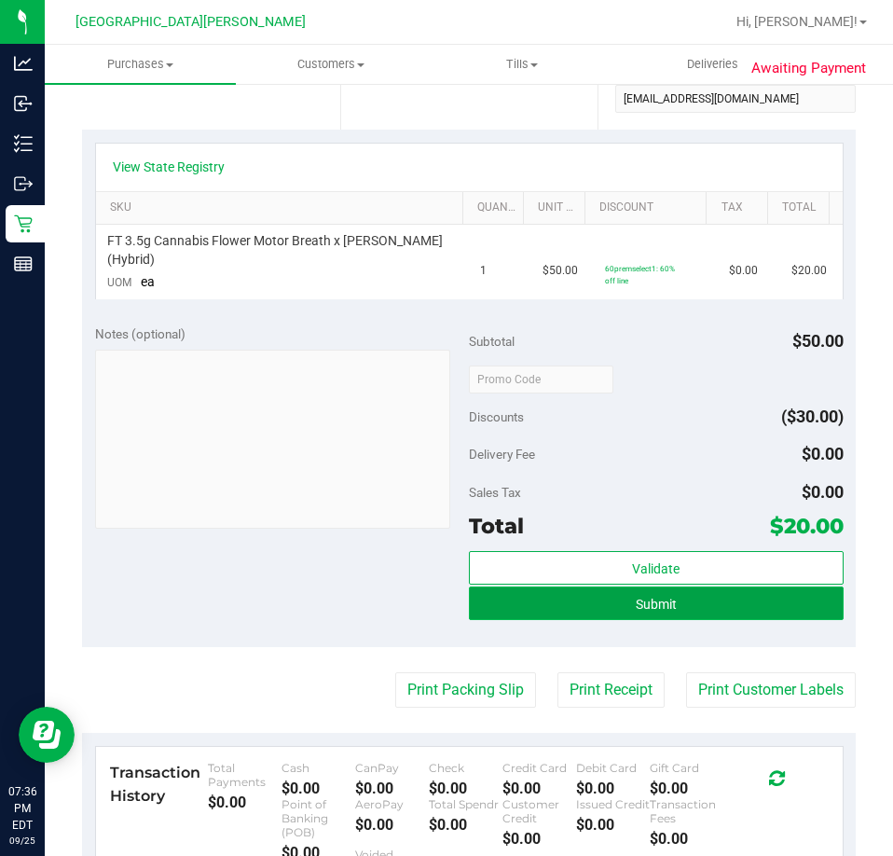
click at [636, 597] on span "Submit" at bounding box center [656, 604] width 41 height 15
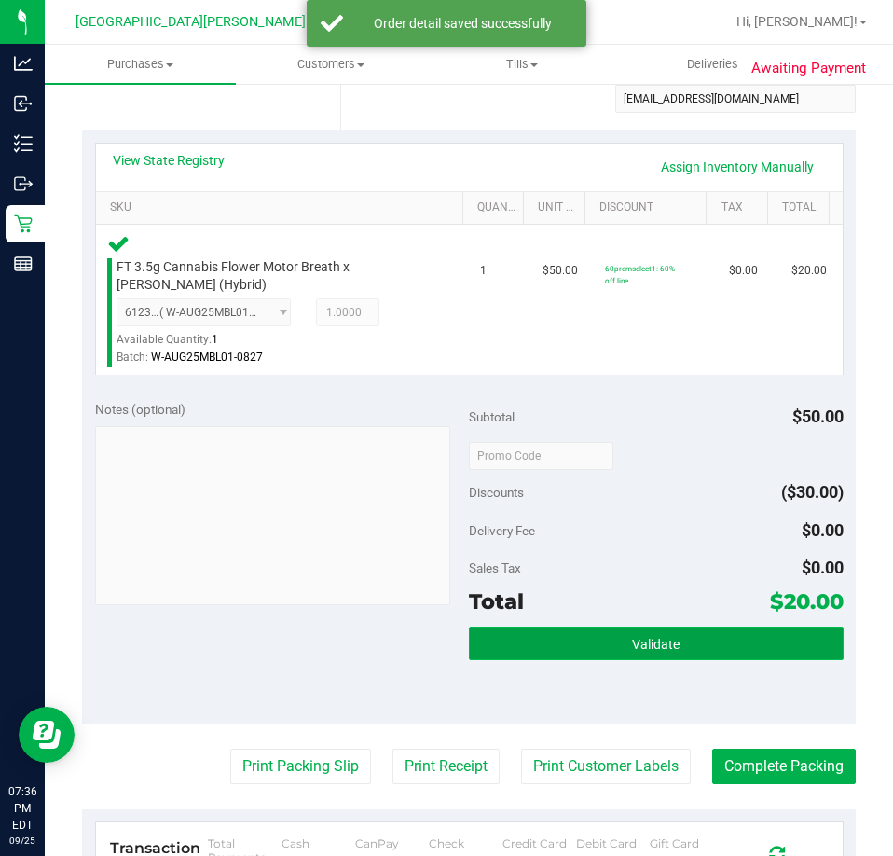
click at [591, 643] on button "Validate" at bounding box center [656, 643] width 375 height 34
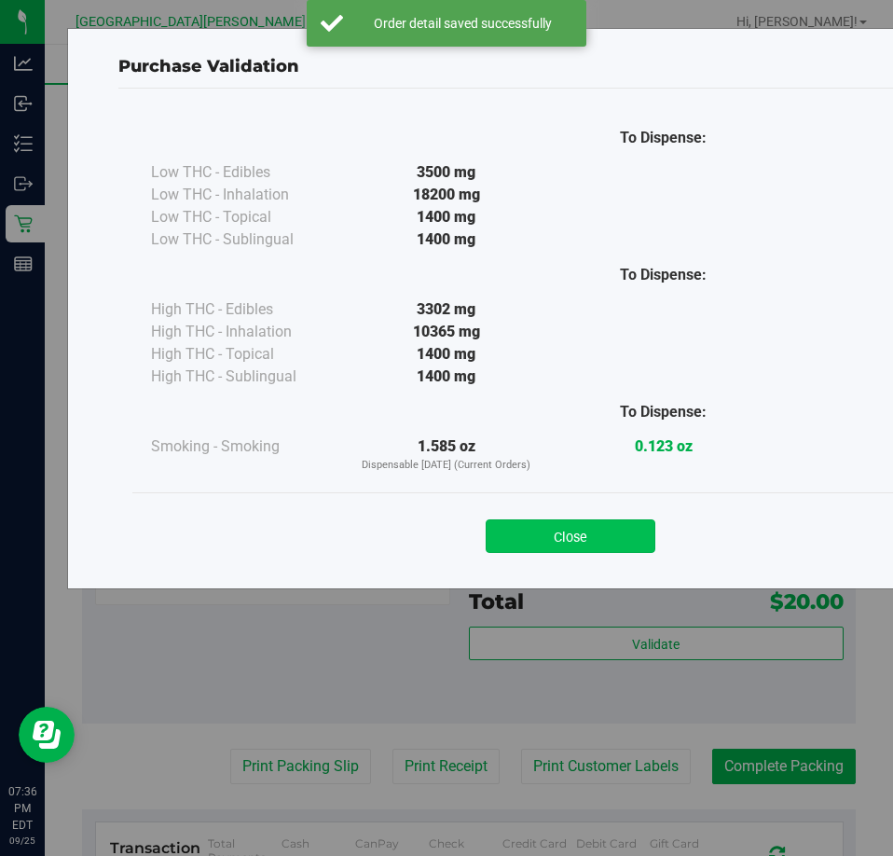
click at [545, 527] on button "Close" at bounding box center [571, 536] width 170 height 34
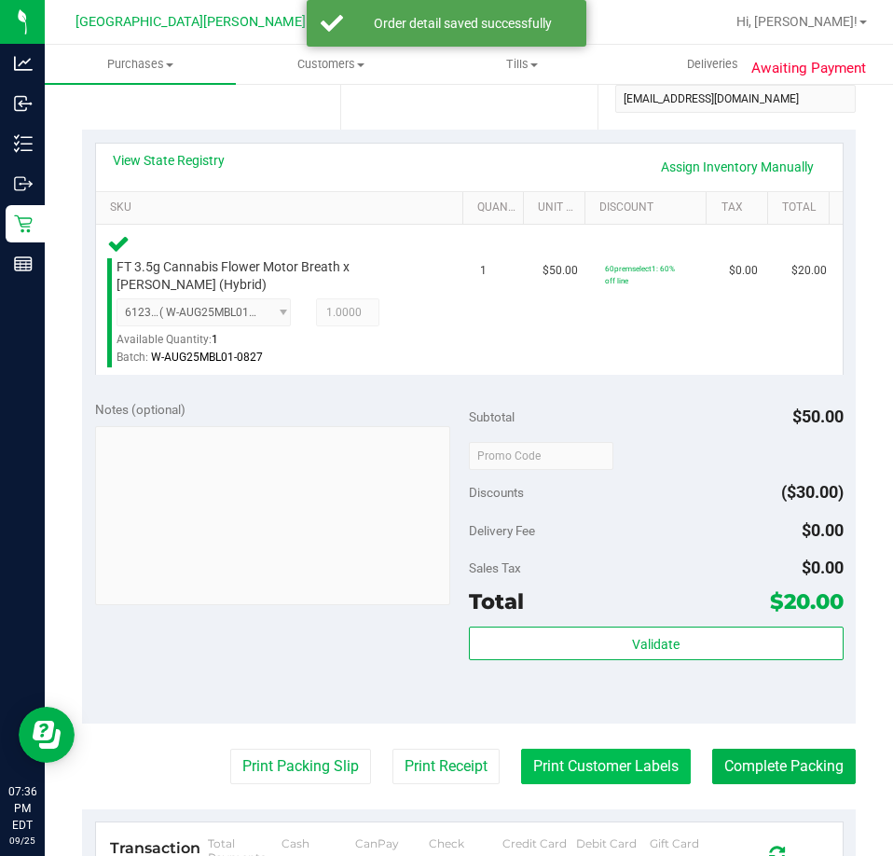
click at [587, 765] on button "Print Customer Labels" at bounding box center [606, 765] width 170 height 35
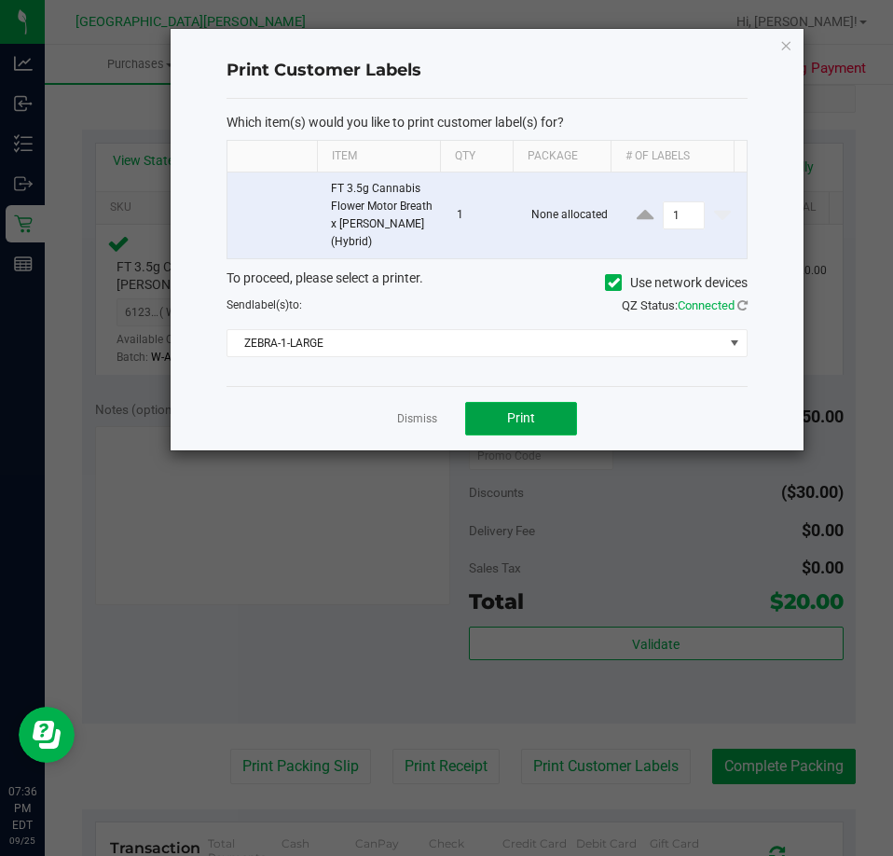
click at [497, 413] on button "Print" at bounding box center [521, 419] width 112 height 34
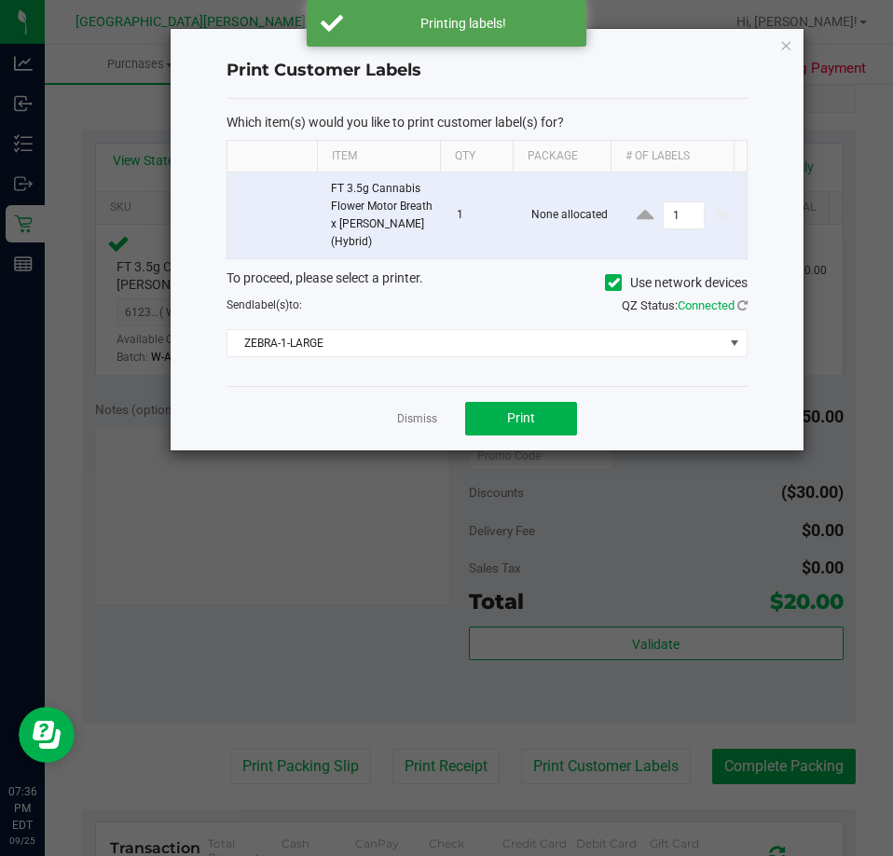
click at [395, 411] on div "Dismiss Print" at bounding box center [486, 418] width 521 height 64
click at [405, 426] on link "Dismiss" at bounding box center [417, 419] width 40 height 16
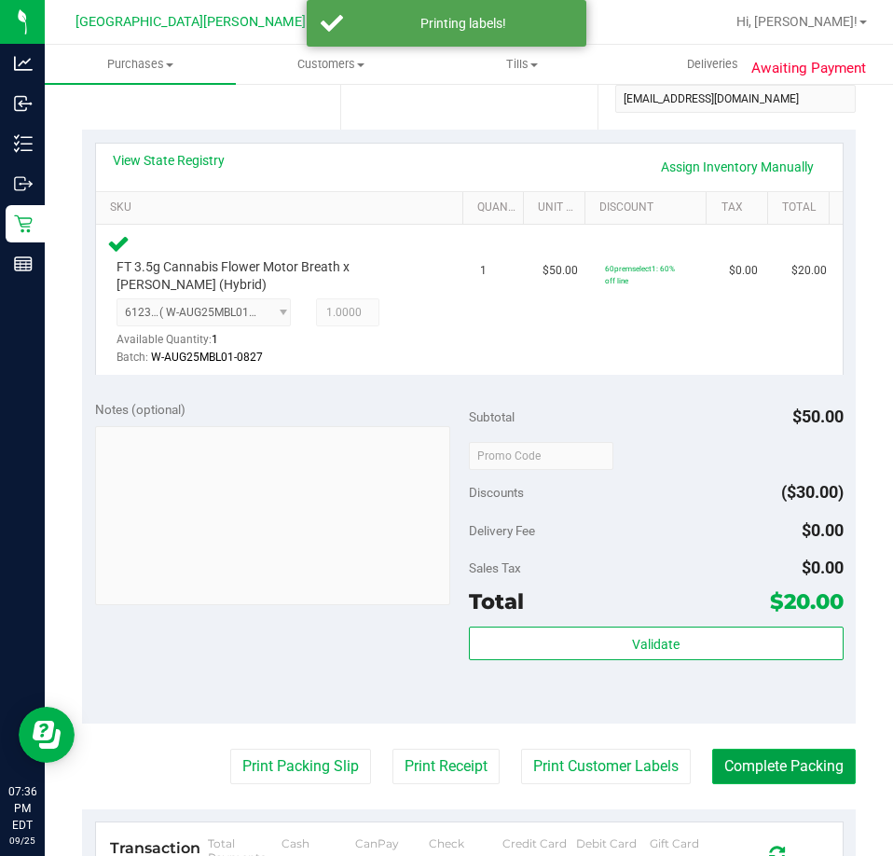
click at [797, 762] on button "Complete Packing" at bounding box center [784, 765] width 144 height 35
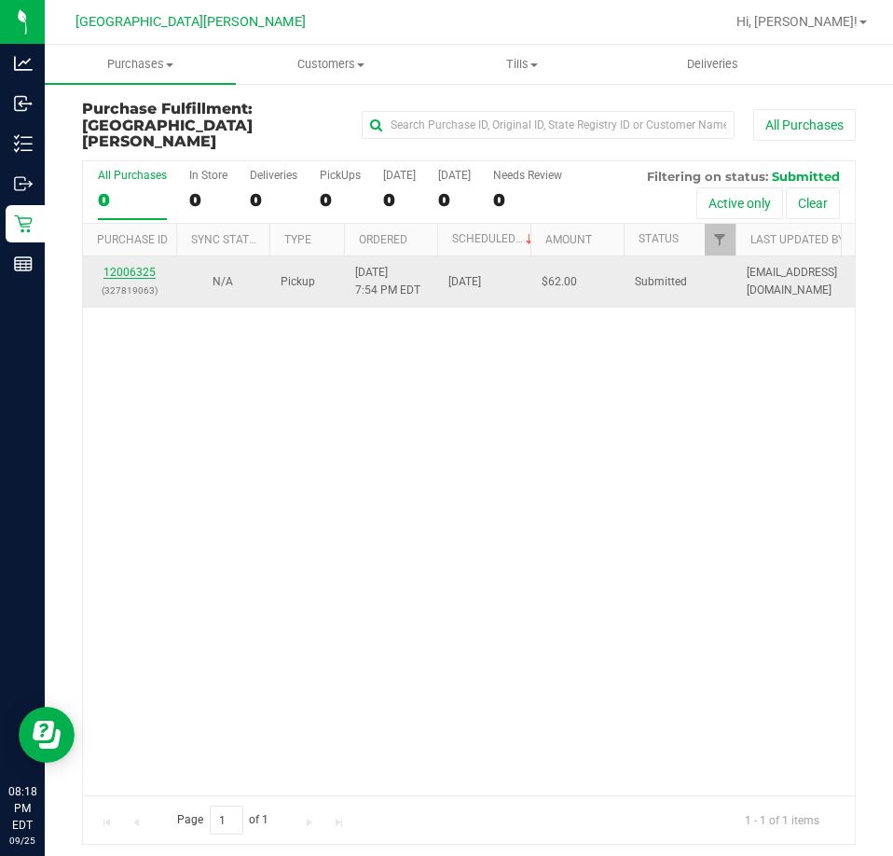
click at [129, 266] on link "12006325" at bounding box center [129, 272] width 52 height 13
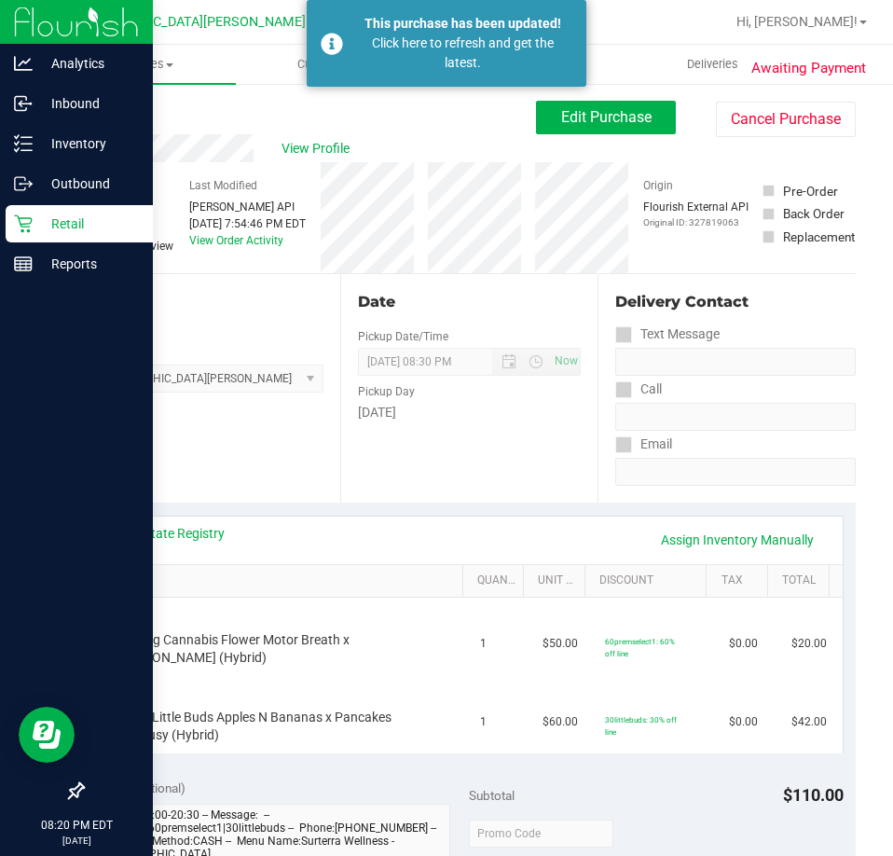
click at [35, 229] on p "Retail" at bounding box center [89, 224] width 112 height 22
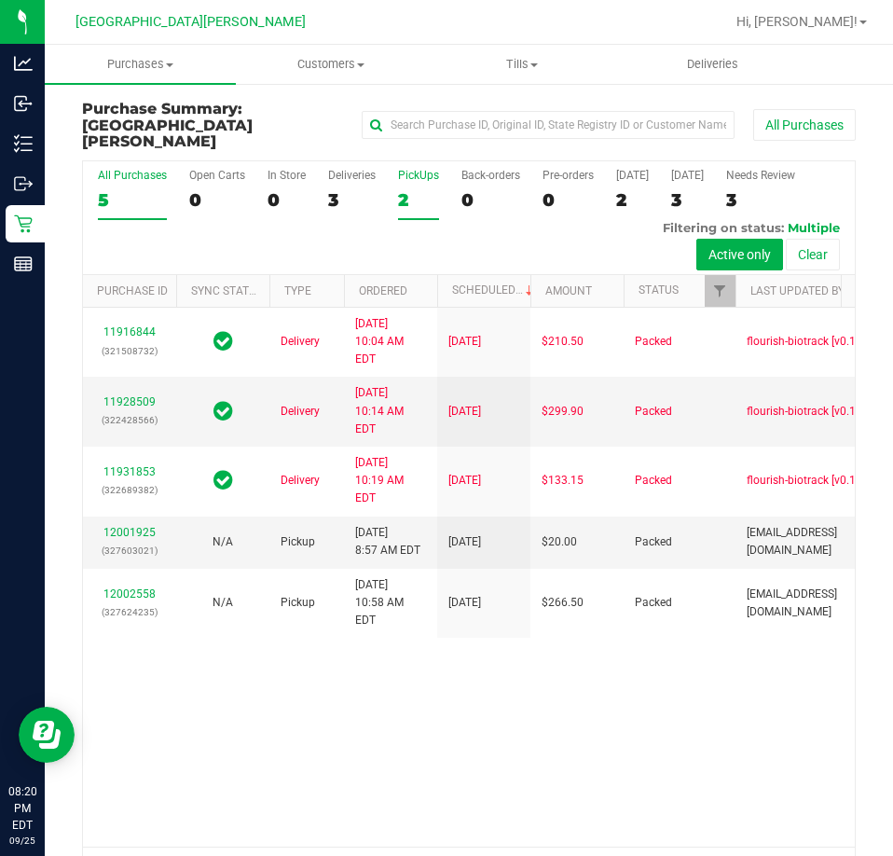
click at [409, 189] on div "2" at bounding box center [418, 199] width 41 height 21
click at [0, 0] on input "PickUps 2" at bounding box center [0, 0] width 0 height 0
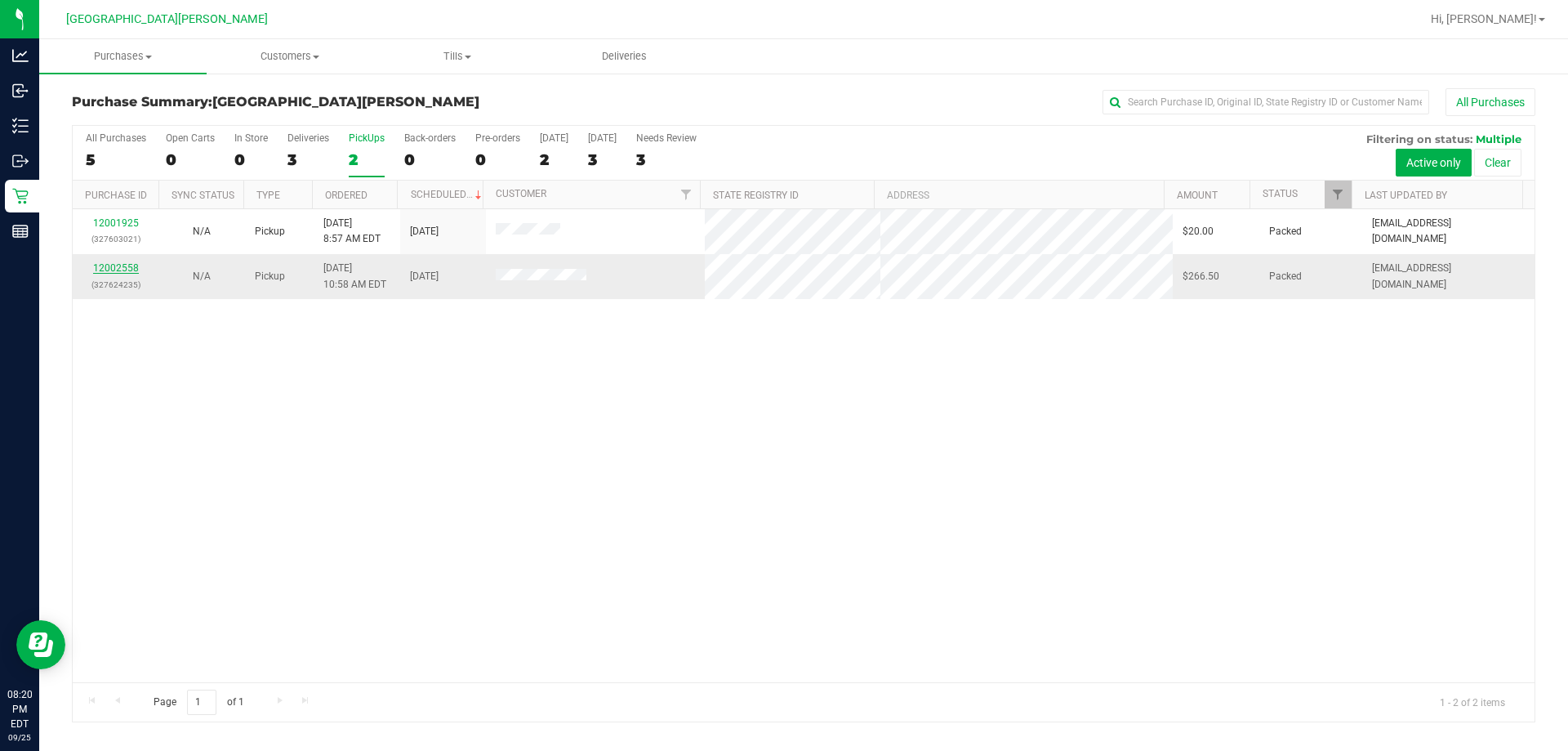
click at [126, 266] on link "12002558" at bounding box center [116, 267] width 46 height 11
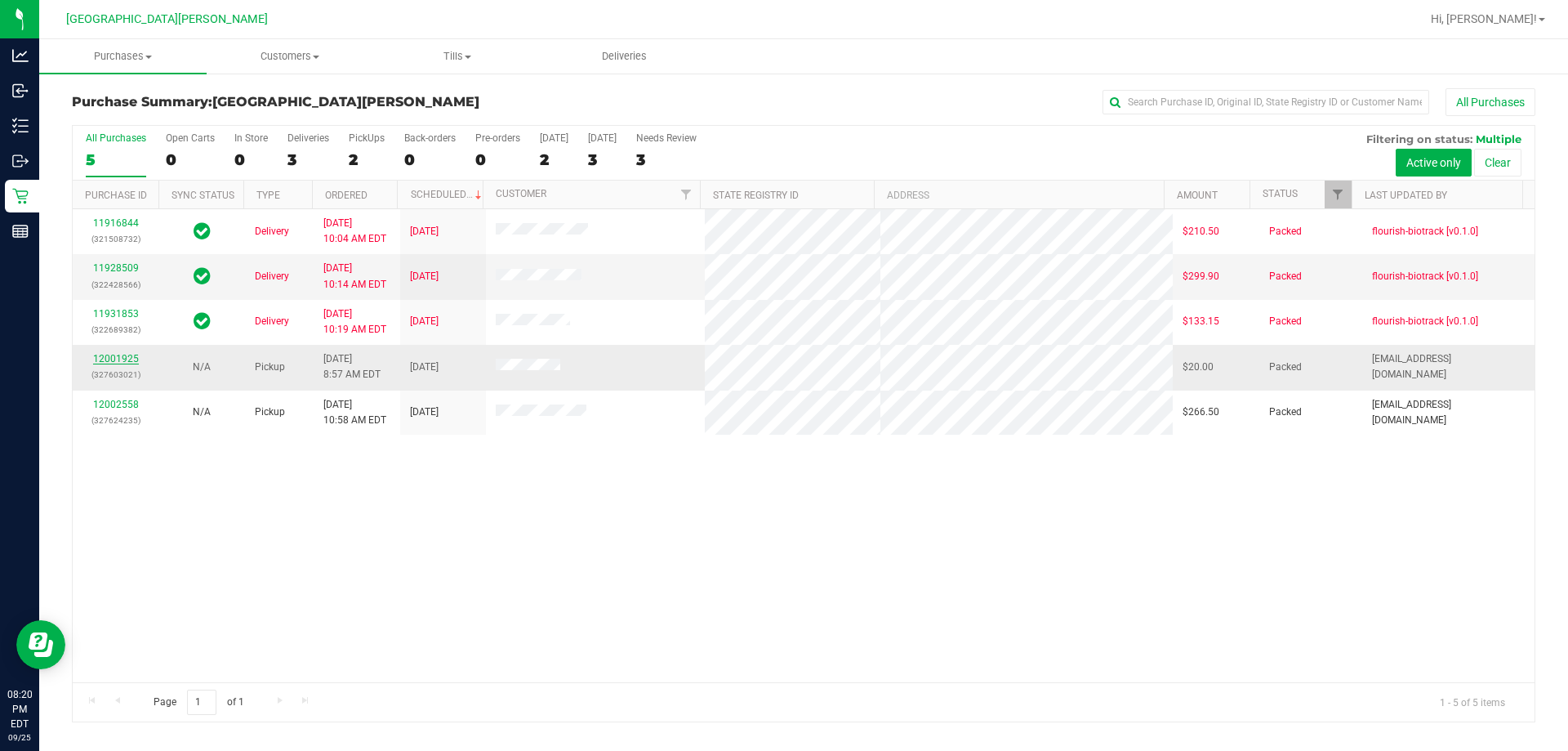
click at [127, 358] on link "12001925" at bounding box center [116, 358] width 46 height 11
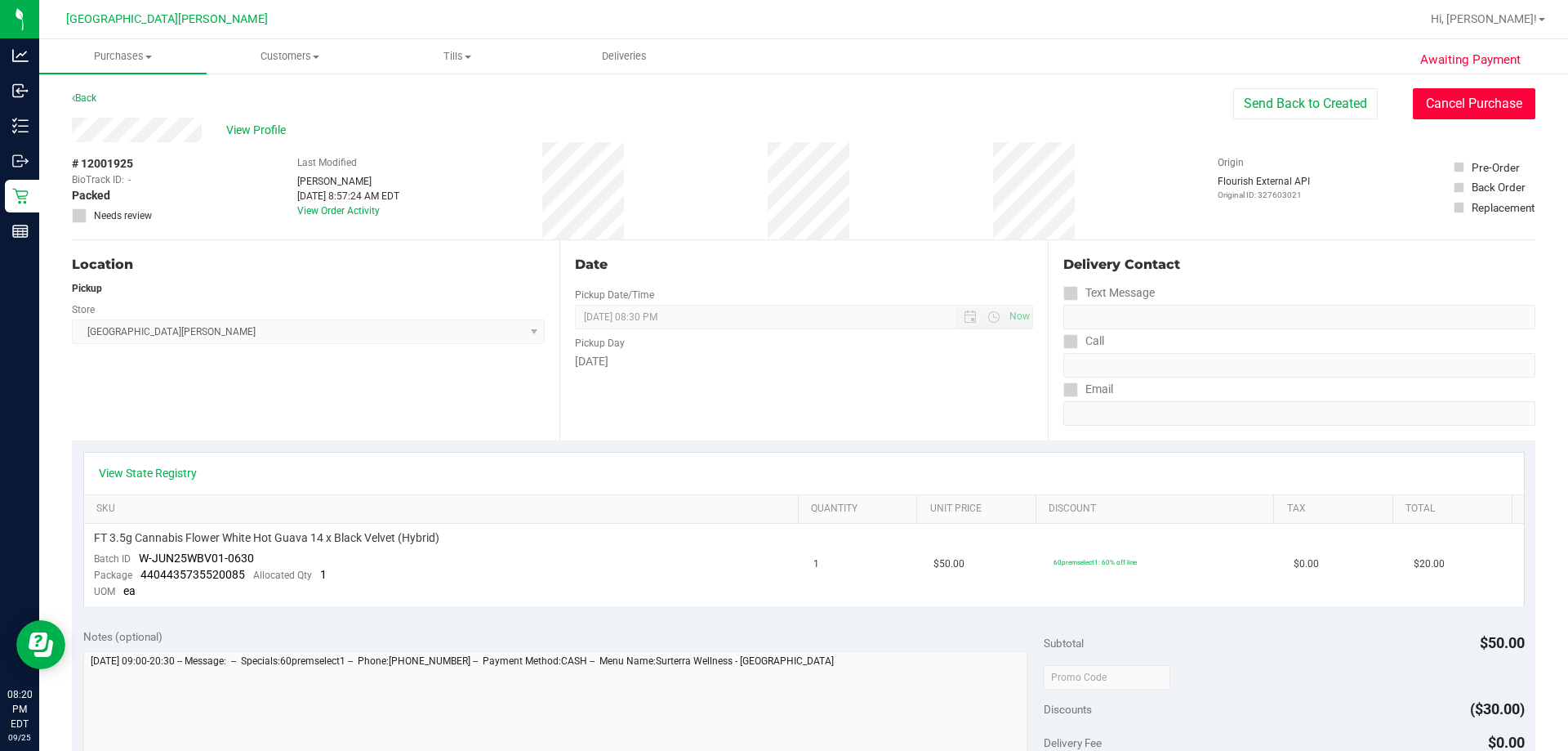
click at [1430, 104] on button "Cancel Purchase" at bounding box center [1473, 103] width 123 height 31
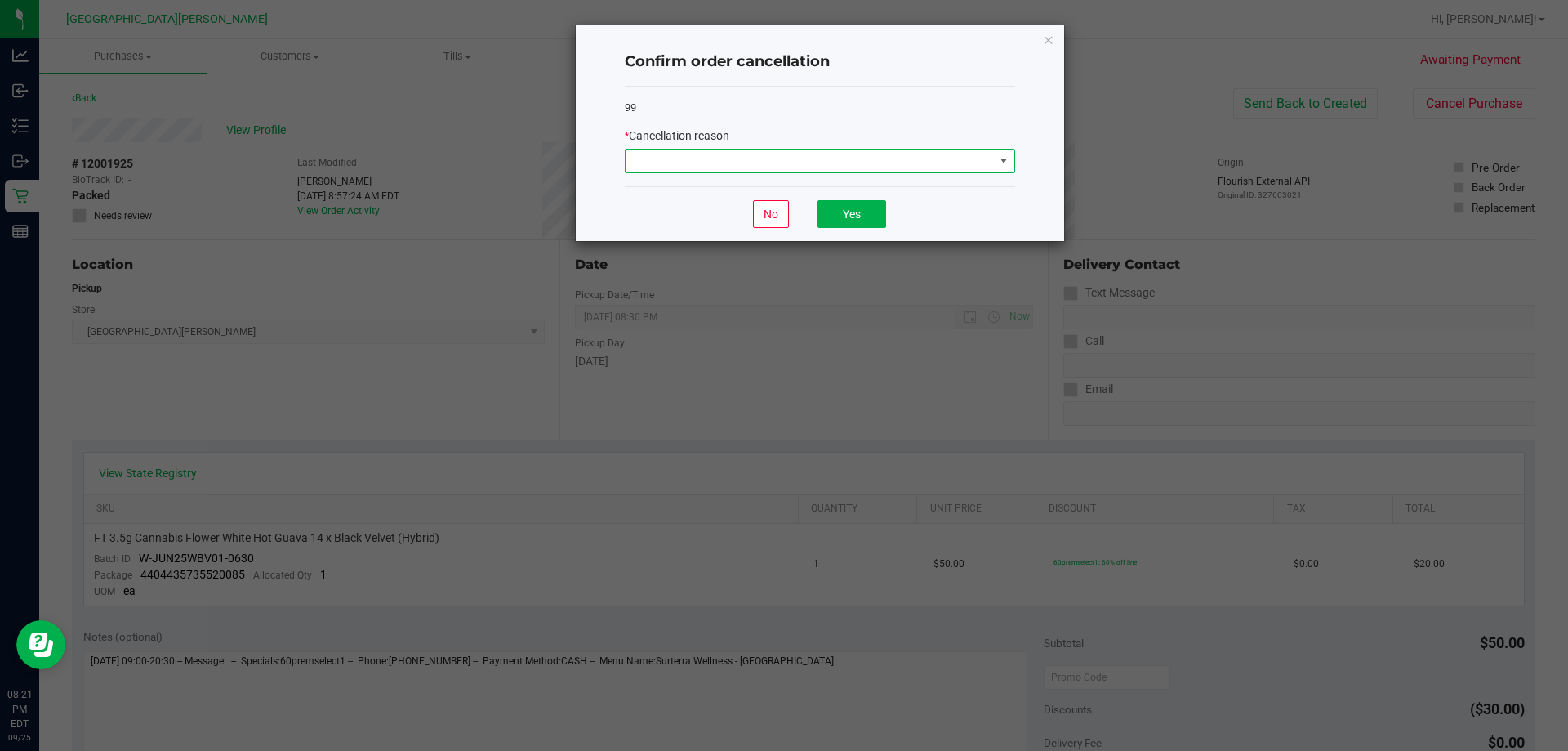
click at [845, 154] on span at bounding box center [809, 161] width 368 height 23
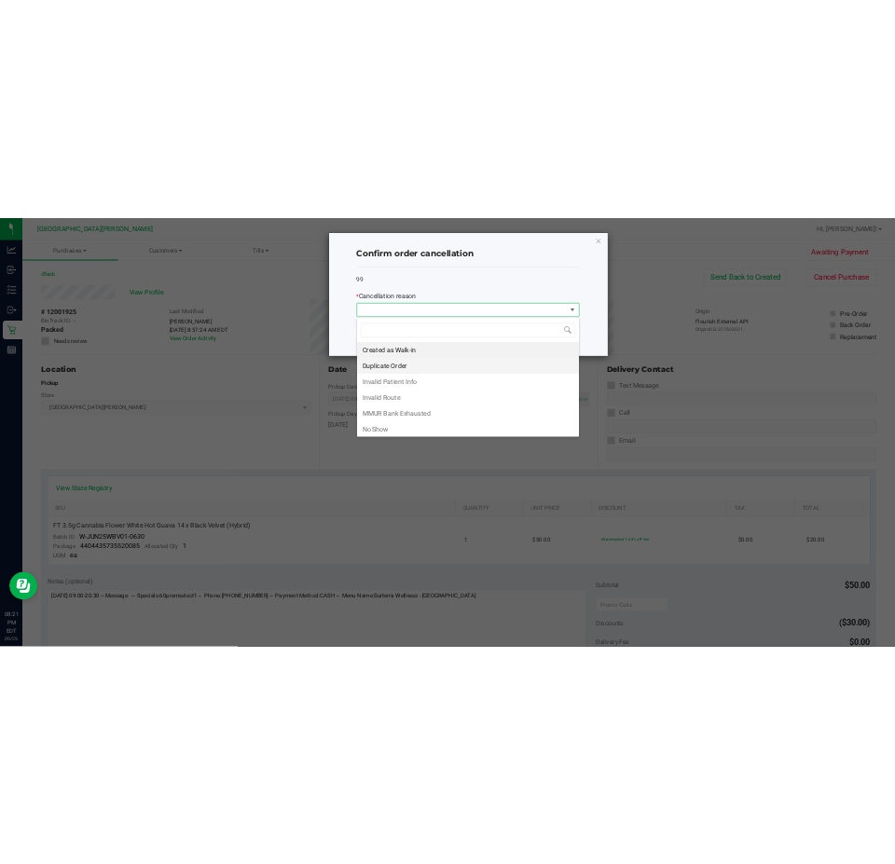
scroll to position [28, 446]
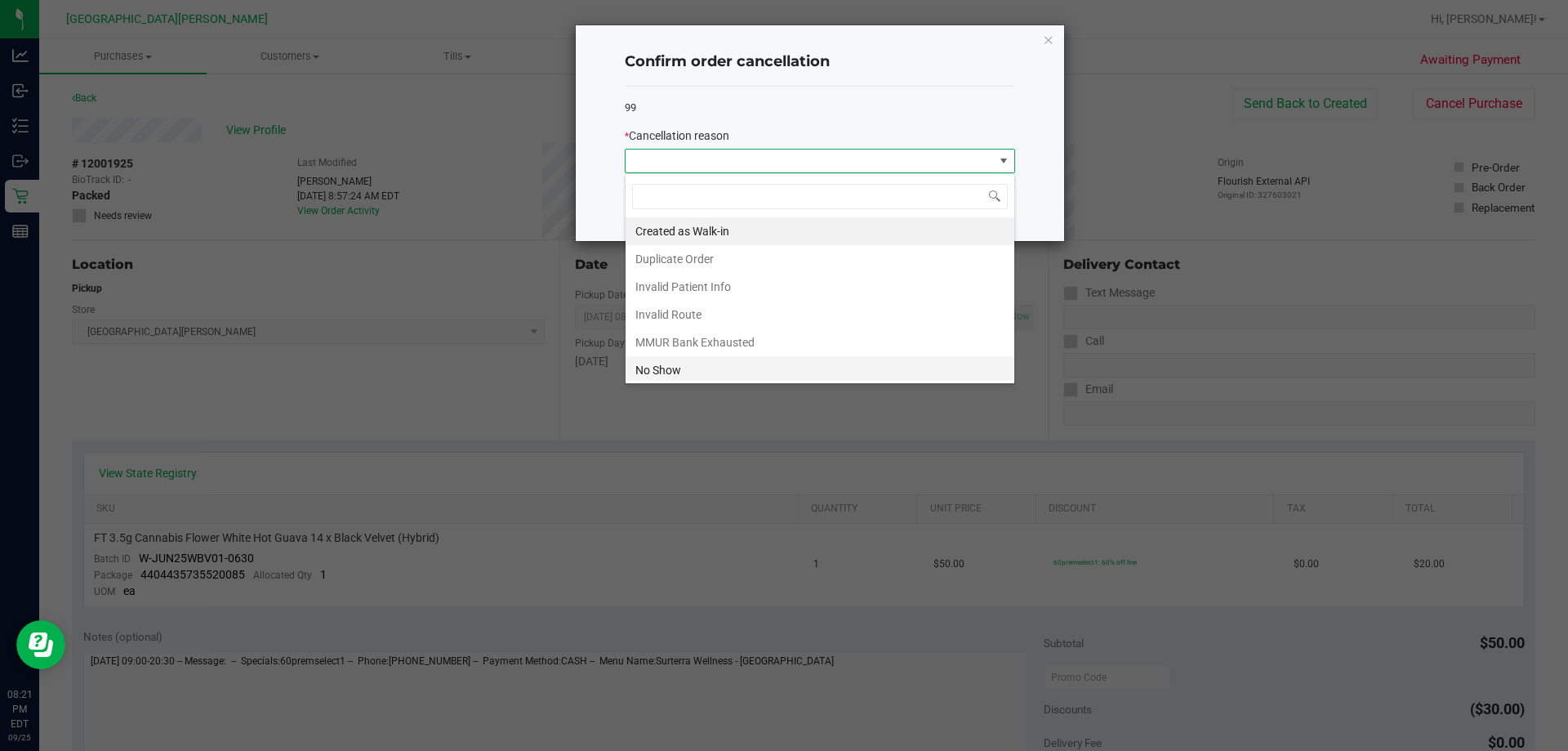
click at [686, 370] on li "No Show" at bounding box center [820, 370] width 389 height 28
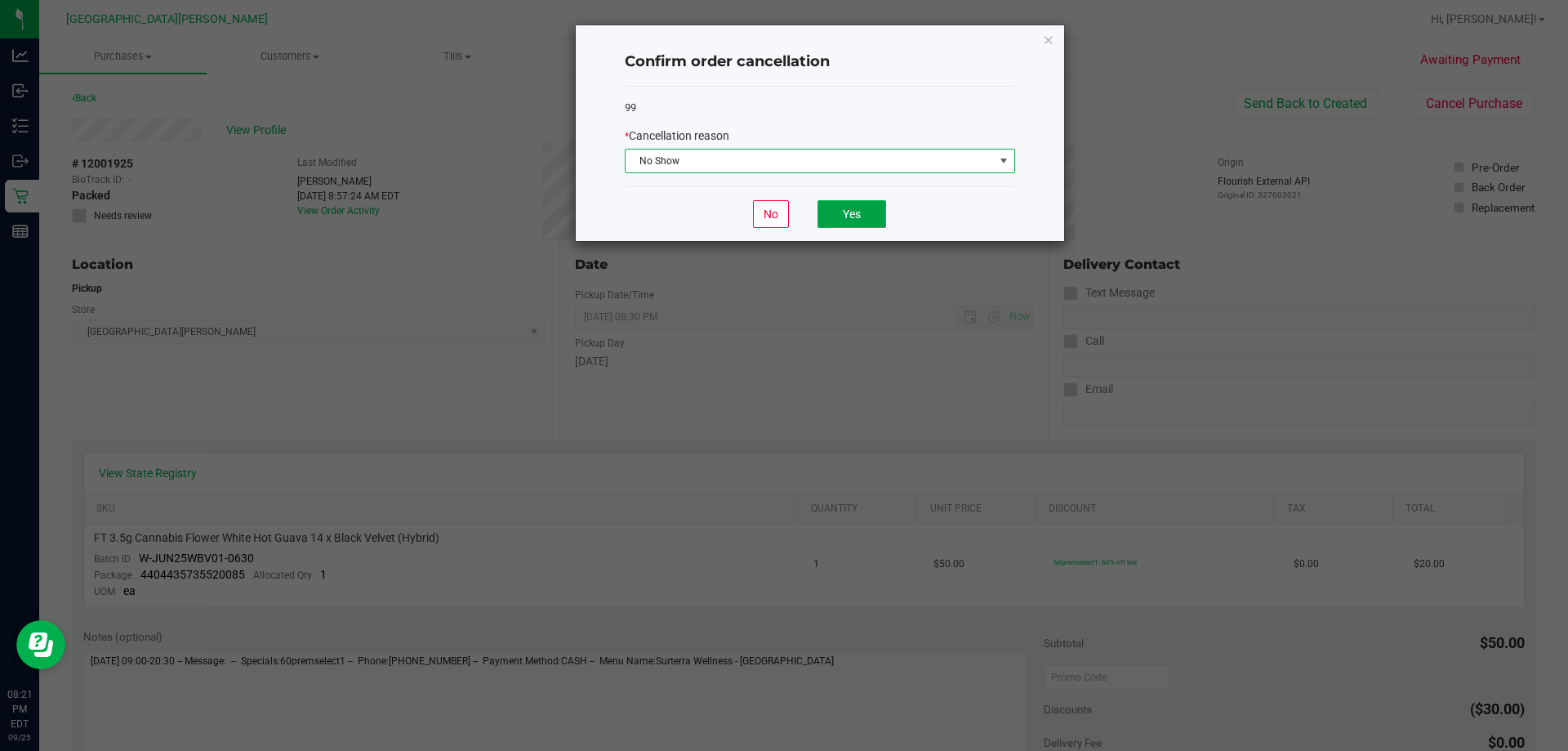
click at [847, 219] on button "Yes" at bounding box center [851, 214] width 68 height 28
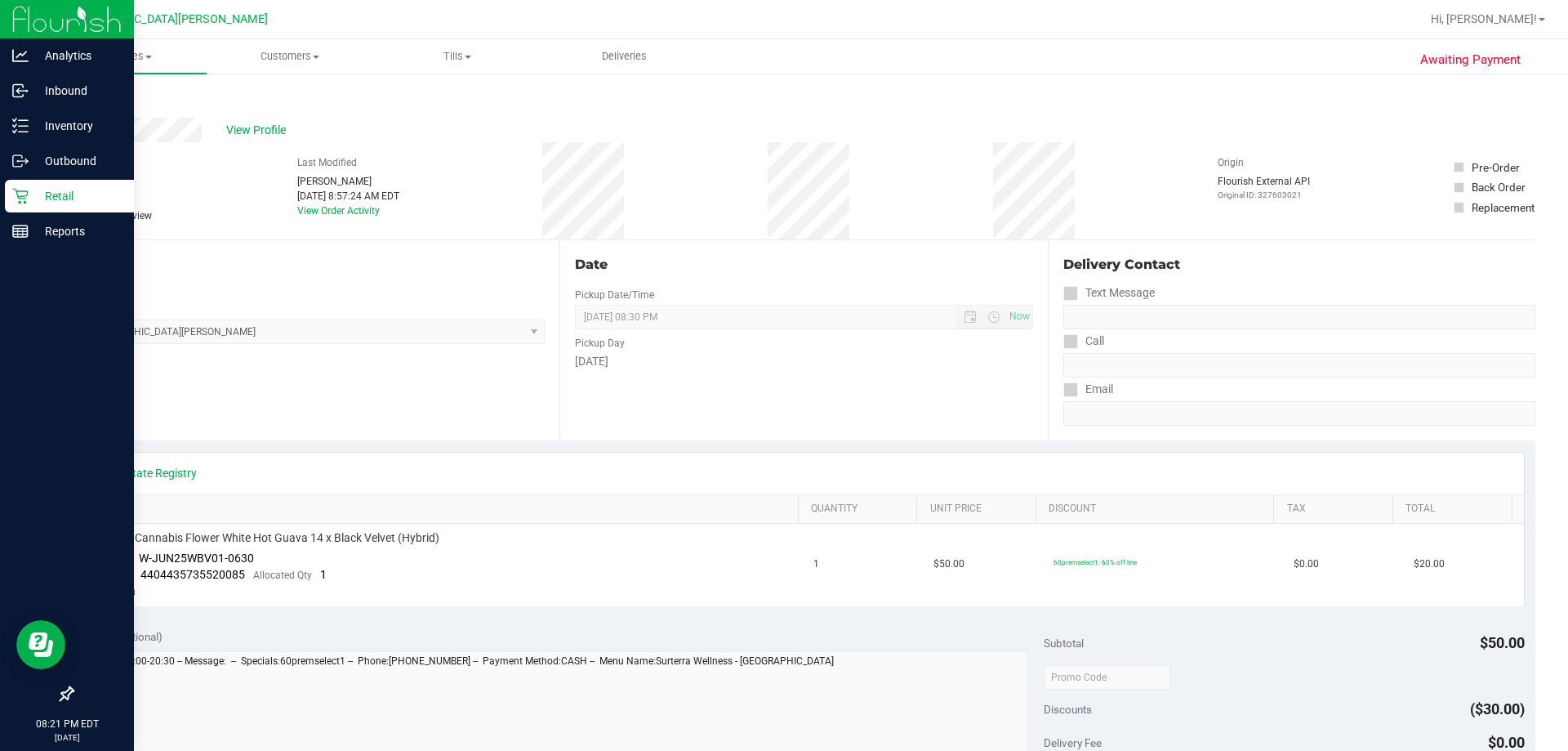
click at [57, 189] on p "Retail" at bounding box center [78, 196] width 98 height 19
